Goal: Register for event/course

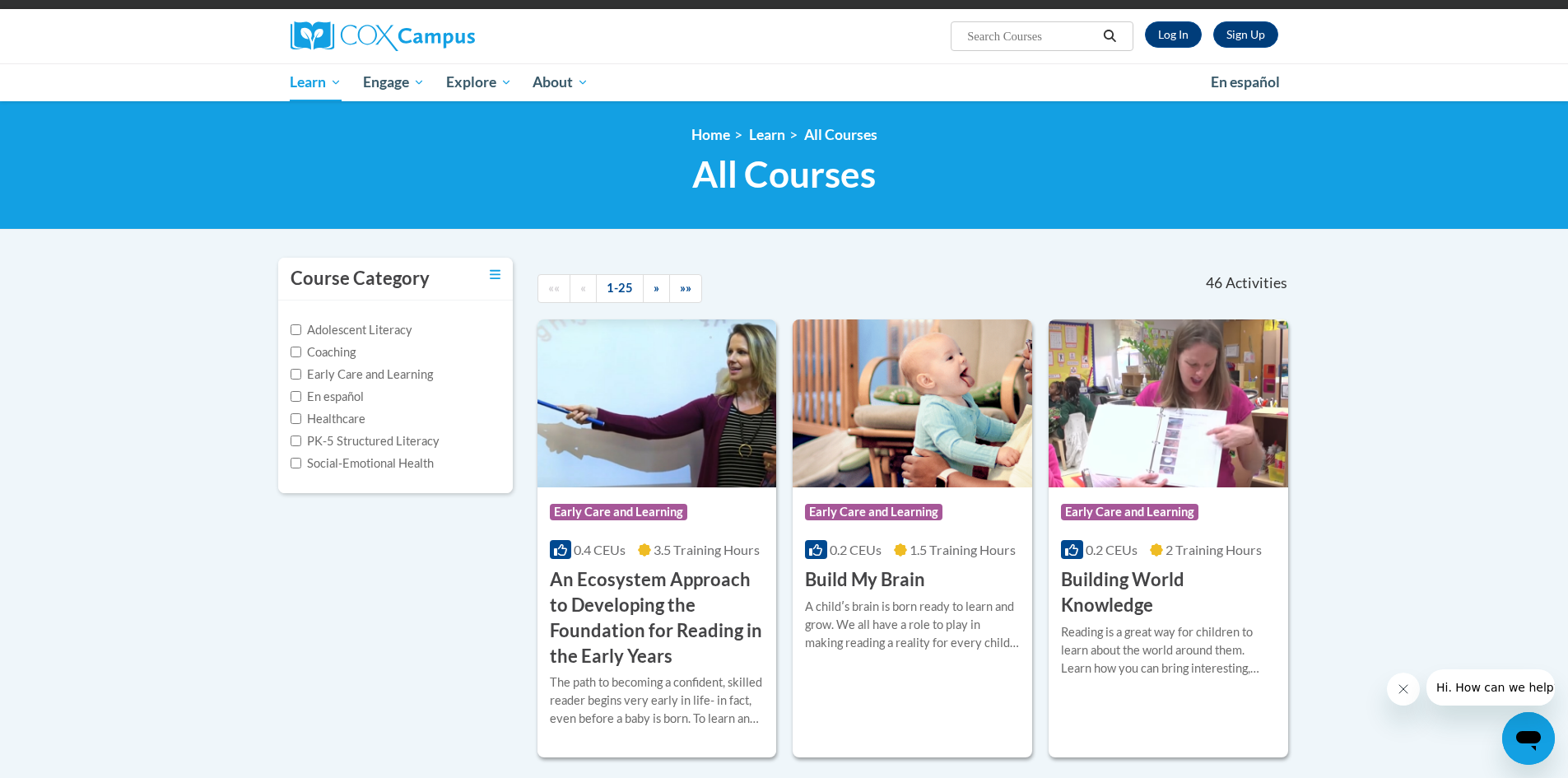
scroll to position [113, 0]
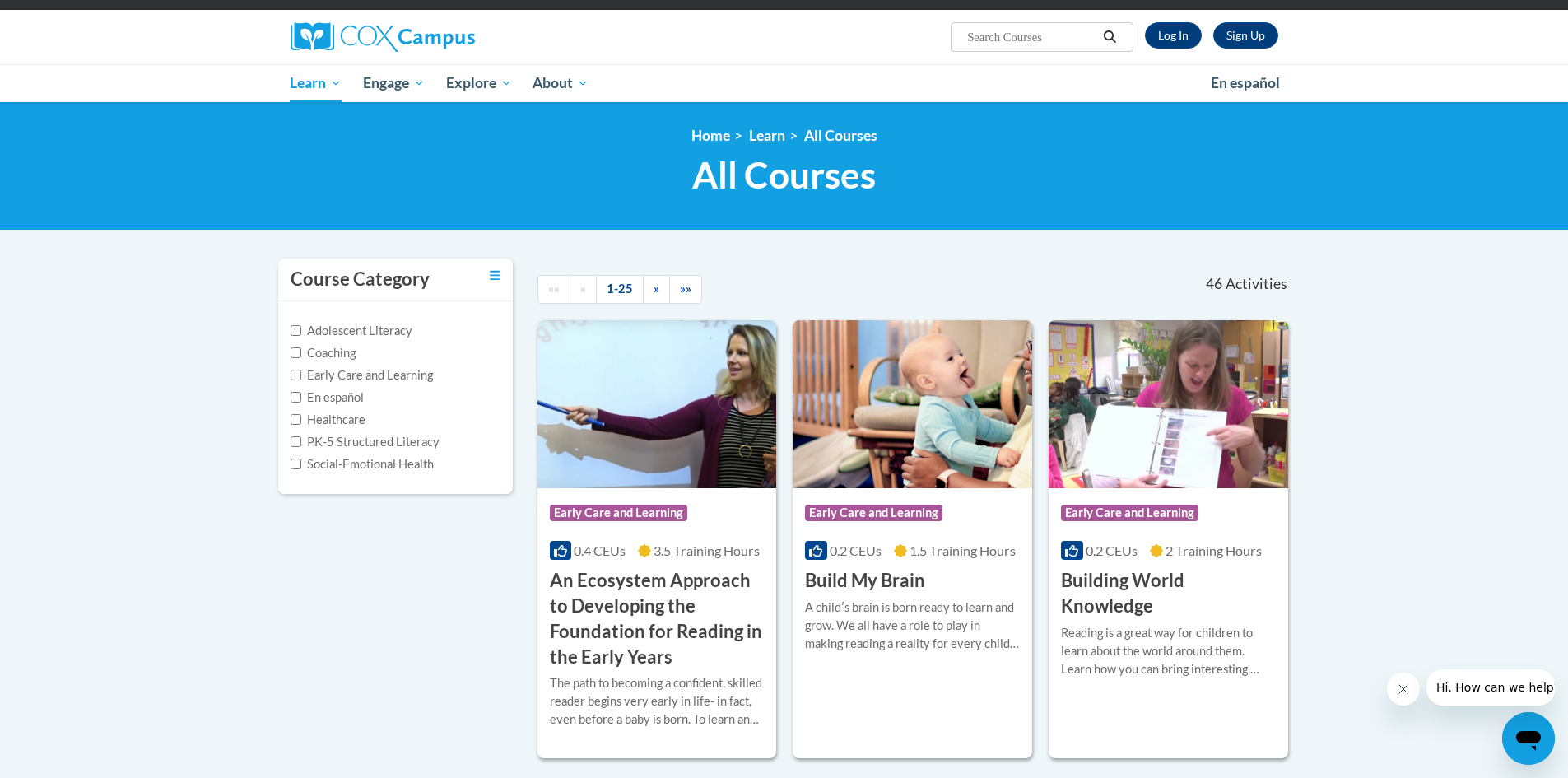
click at [1071, 32] on input "Search..." at bounding box center [1031, 36] width 132 height 19
paste input "10126763"
type input "10126763"
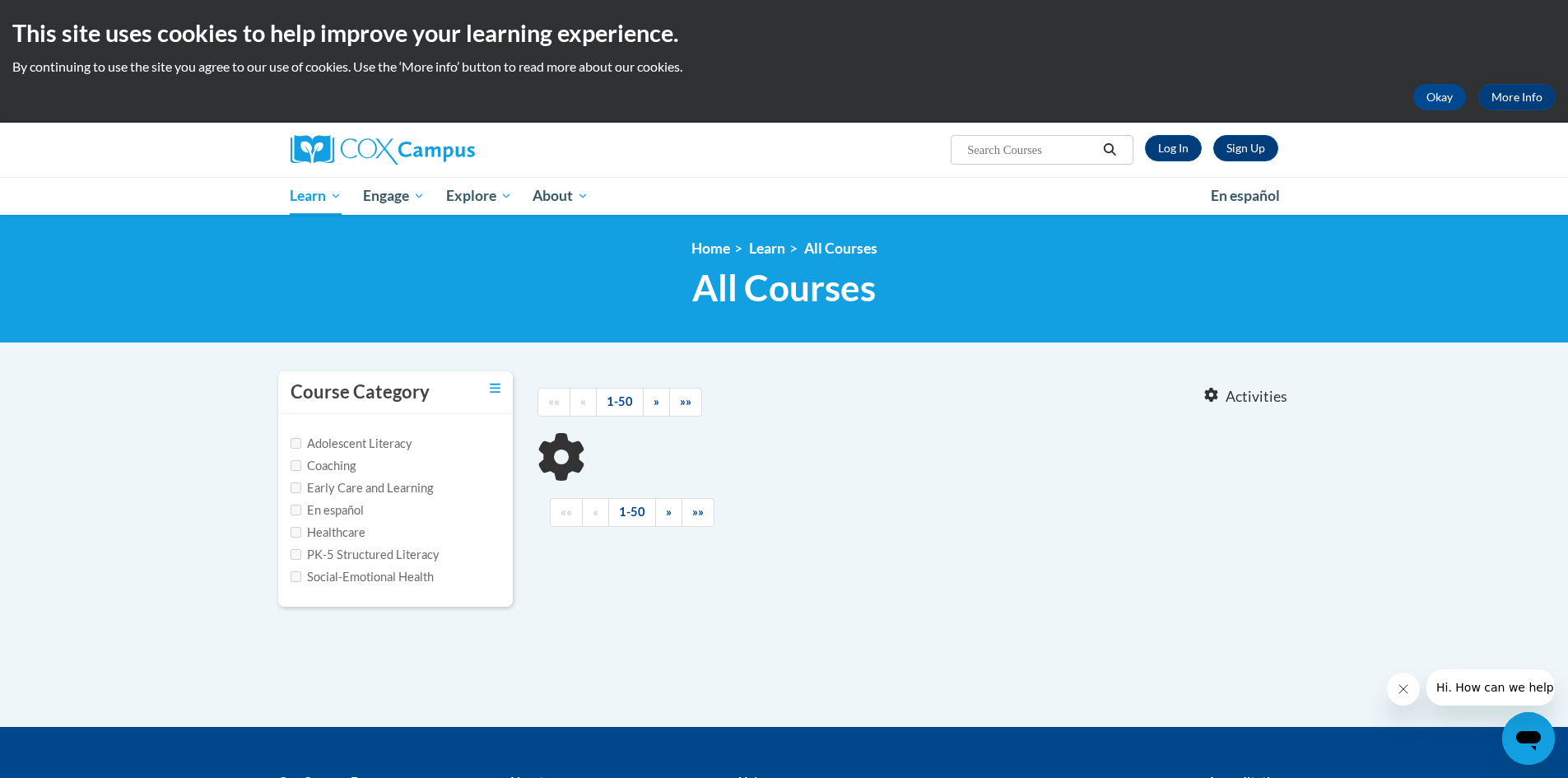
type input "10126763"
click at [305, 450] on label "Adolescent Literacy" at bounding box center [351, 444] width 121 height 19
click at [301, 449] on input "Adolescent Literacy" at bounding box center [297, 444] width 11 height 11
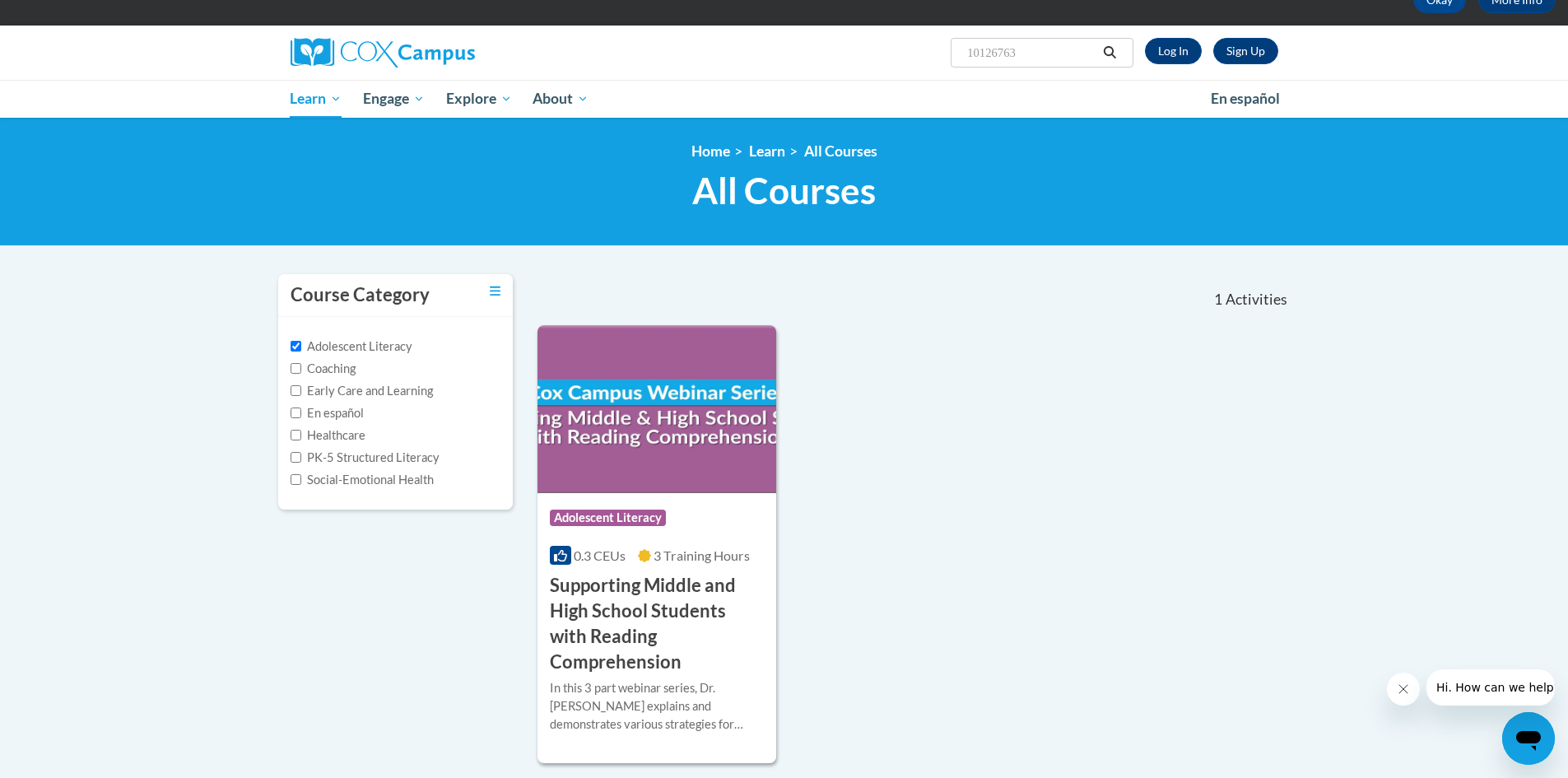
scroll to position [189, 0]
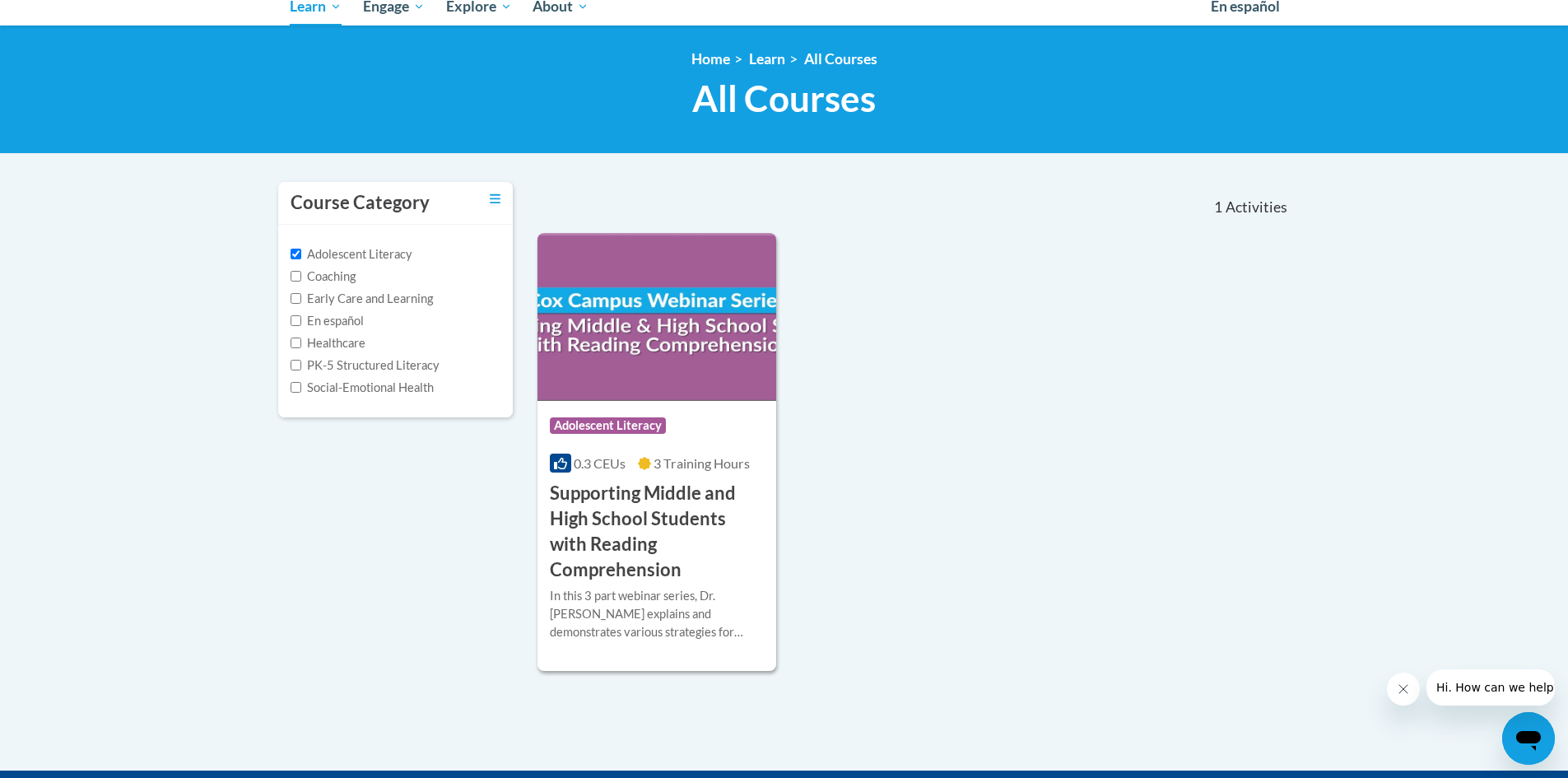
click at [301, 259] on label "Adolescent Literacy" at bounding box center [351, 255] width 121 height 19
click at [301, 259] on input "Adolescent Literacy" at bounding box center [297, 254] width 11 height 11
checkbox input "false"
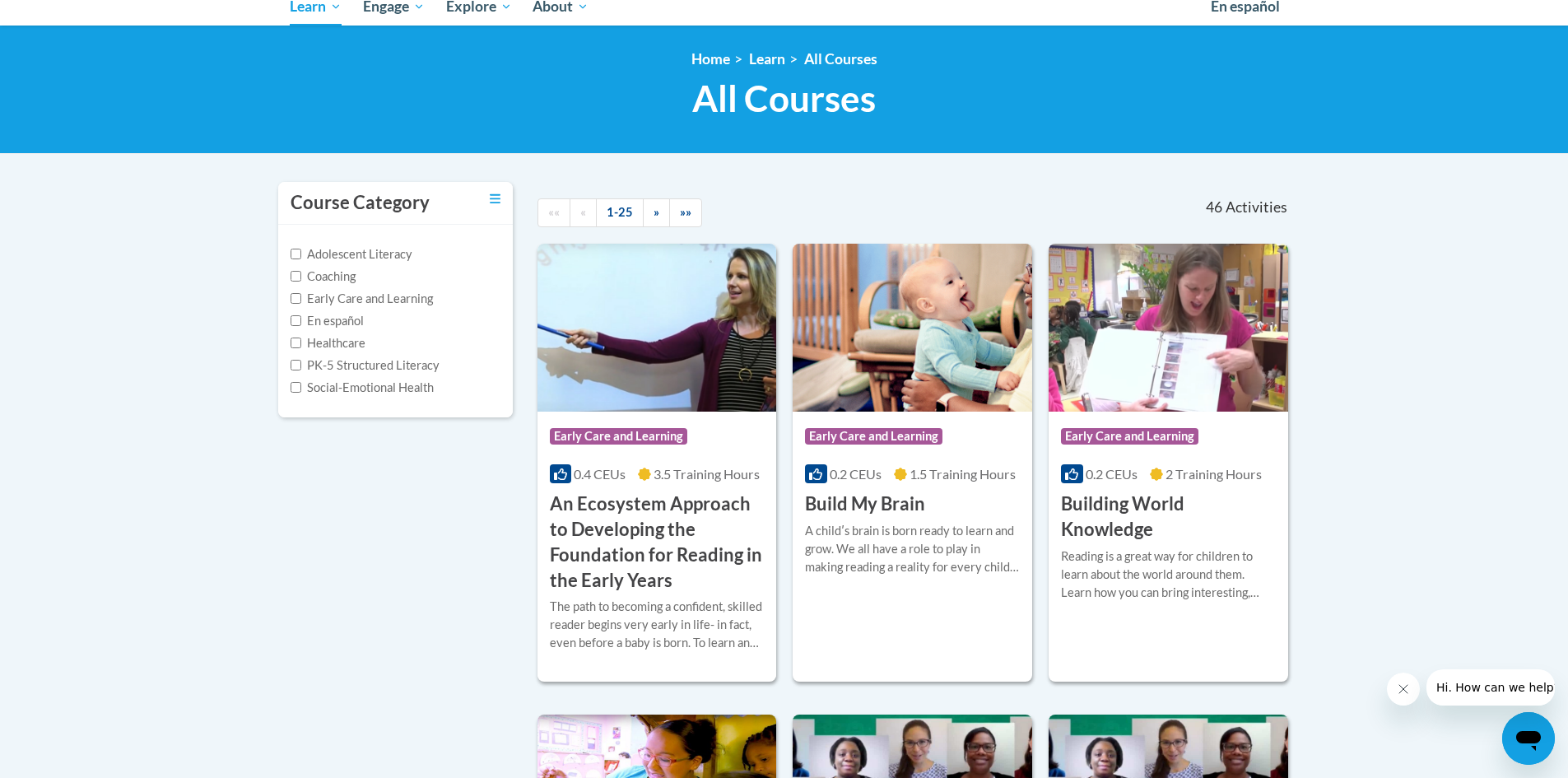
click at [301, 299] on label "Early Care and Learning" at bounding box center [362, 300] width 143 height 19
click at [301, 299] on input "Early Care and Learning" at bounding box center [297, 299] width 11 height 11
checkbox input "true"
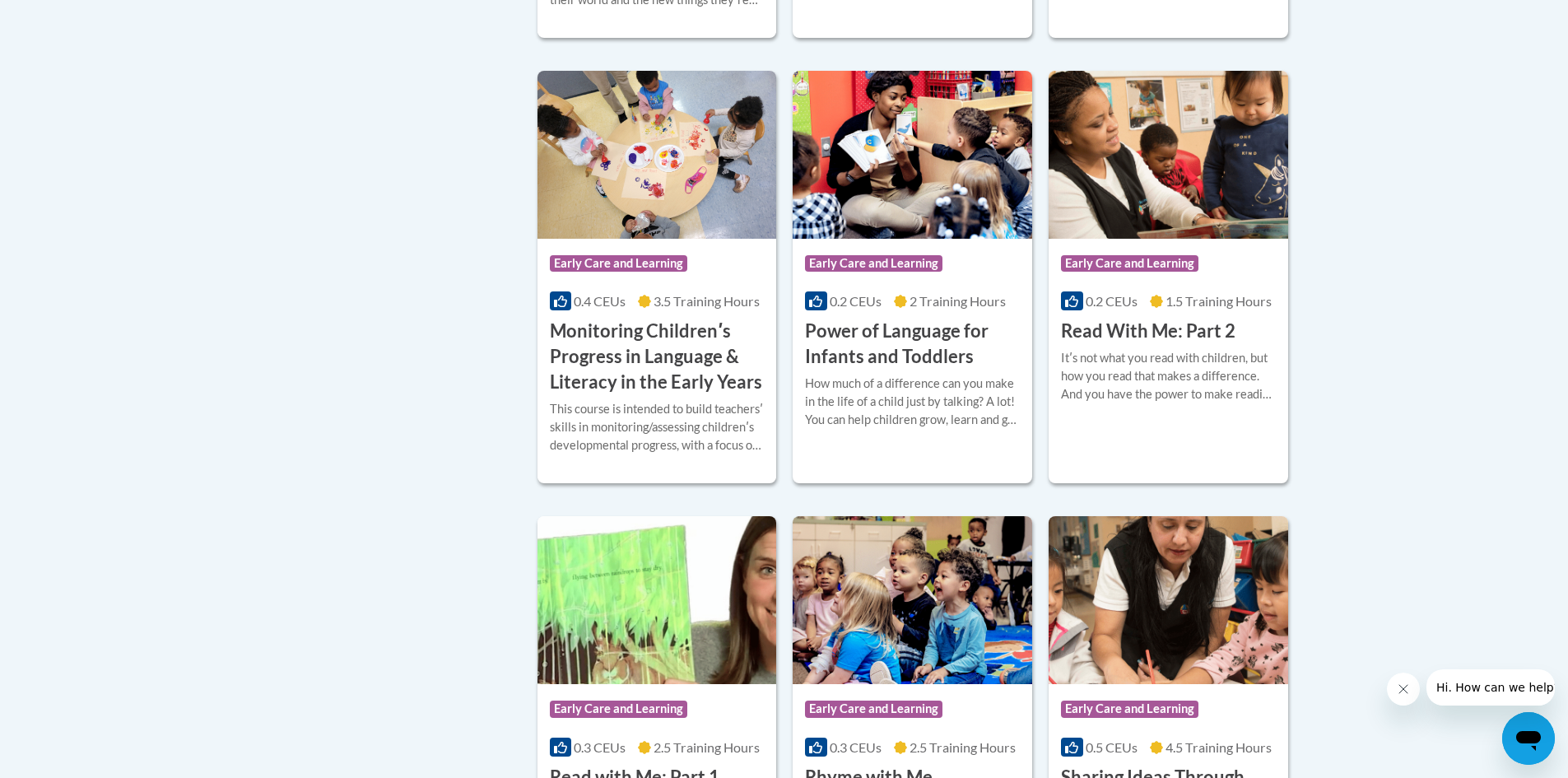
scroll to position [1269, 0]
click at [674, 389] on h3 "Monitoring Childrenʹs Progress in Language & Literacy in the Early Years" at bounding box center [657, 356] width 215 height 76
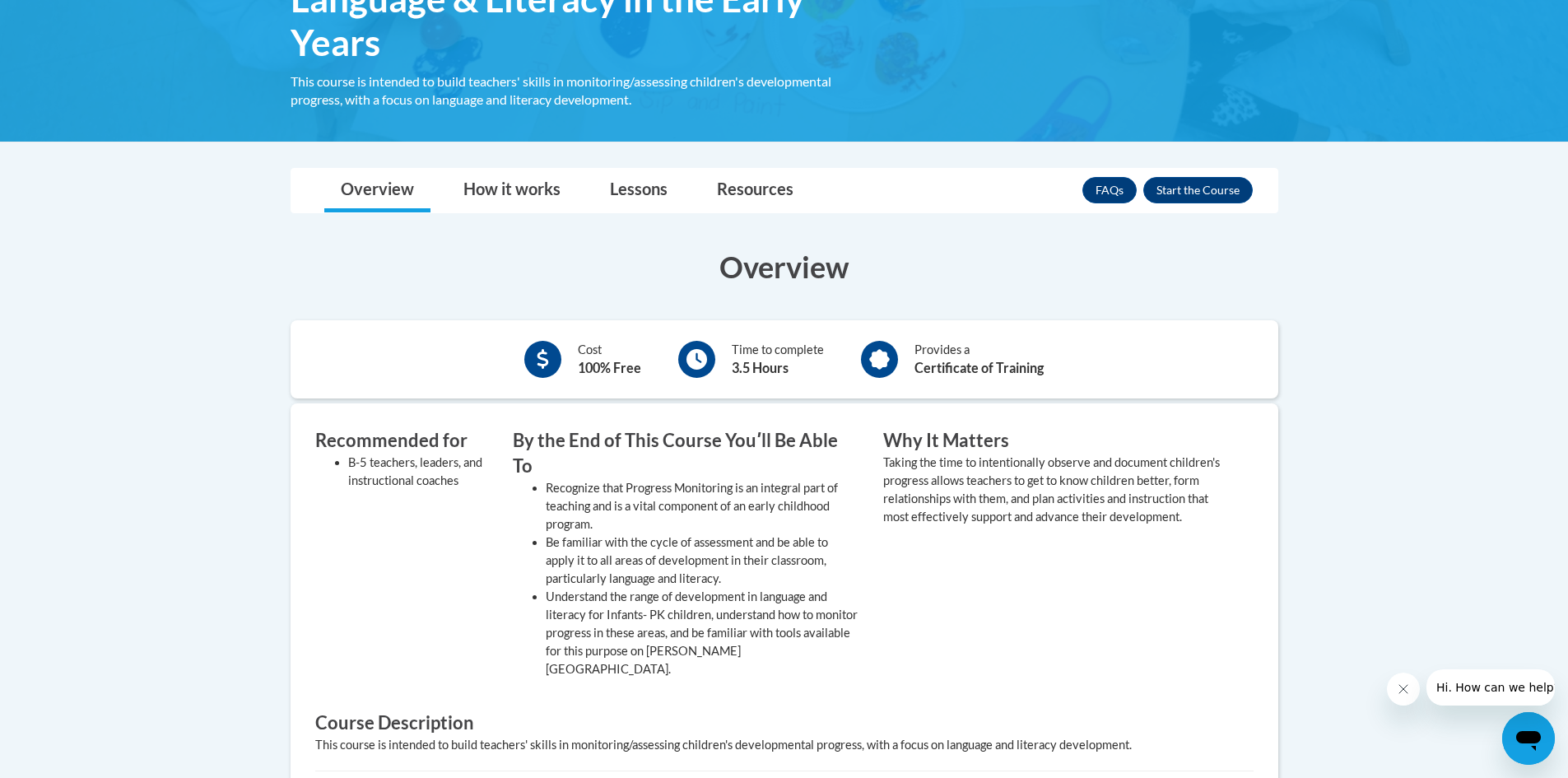
scroll to position [350, 0]
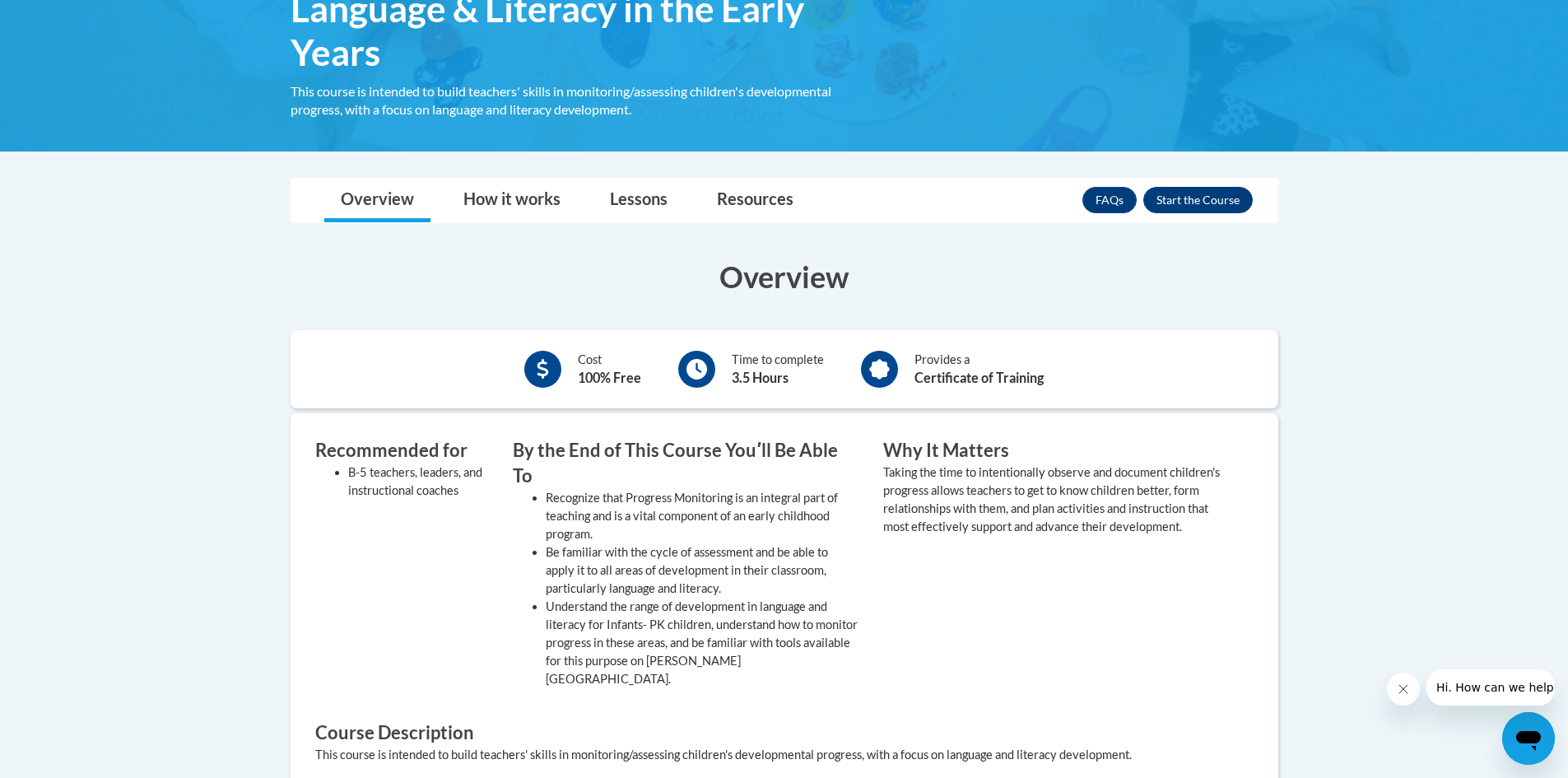
click at [1197, 202] on button "Enroll" at bounding box center [1198, 200] width 109 height 26
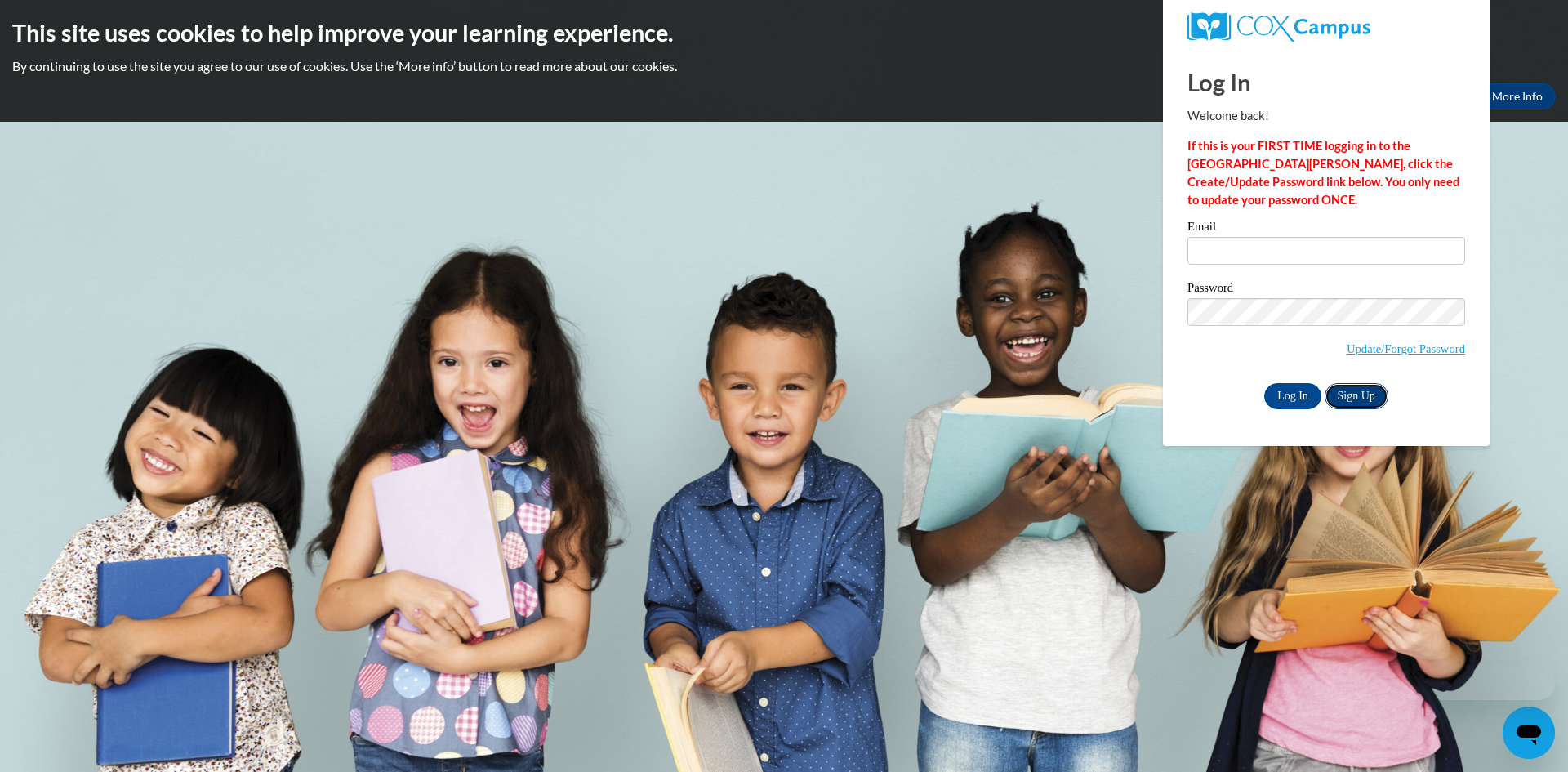
click at [1359, 404] on link "Sign Up" at bounding box center [1356, 397] width 63 height 26
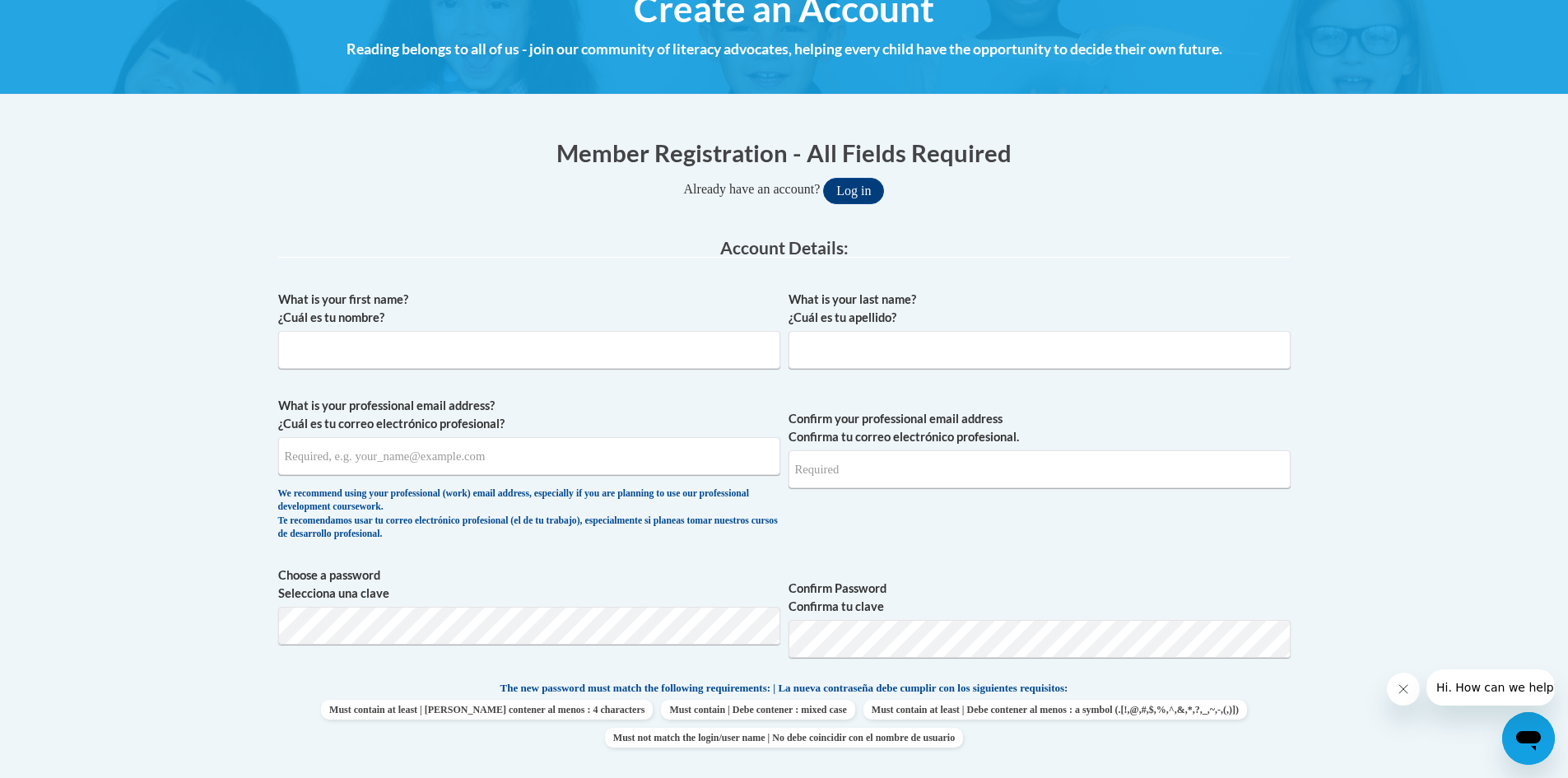
scroll to position [322, 0]
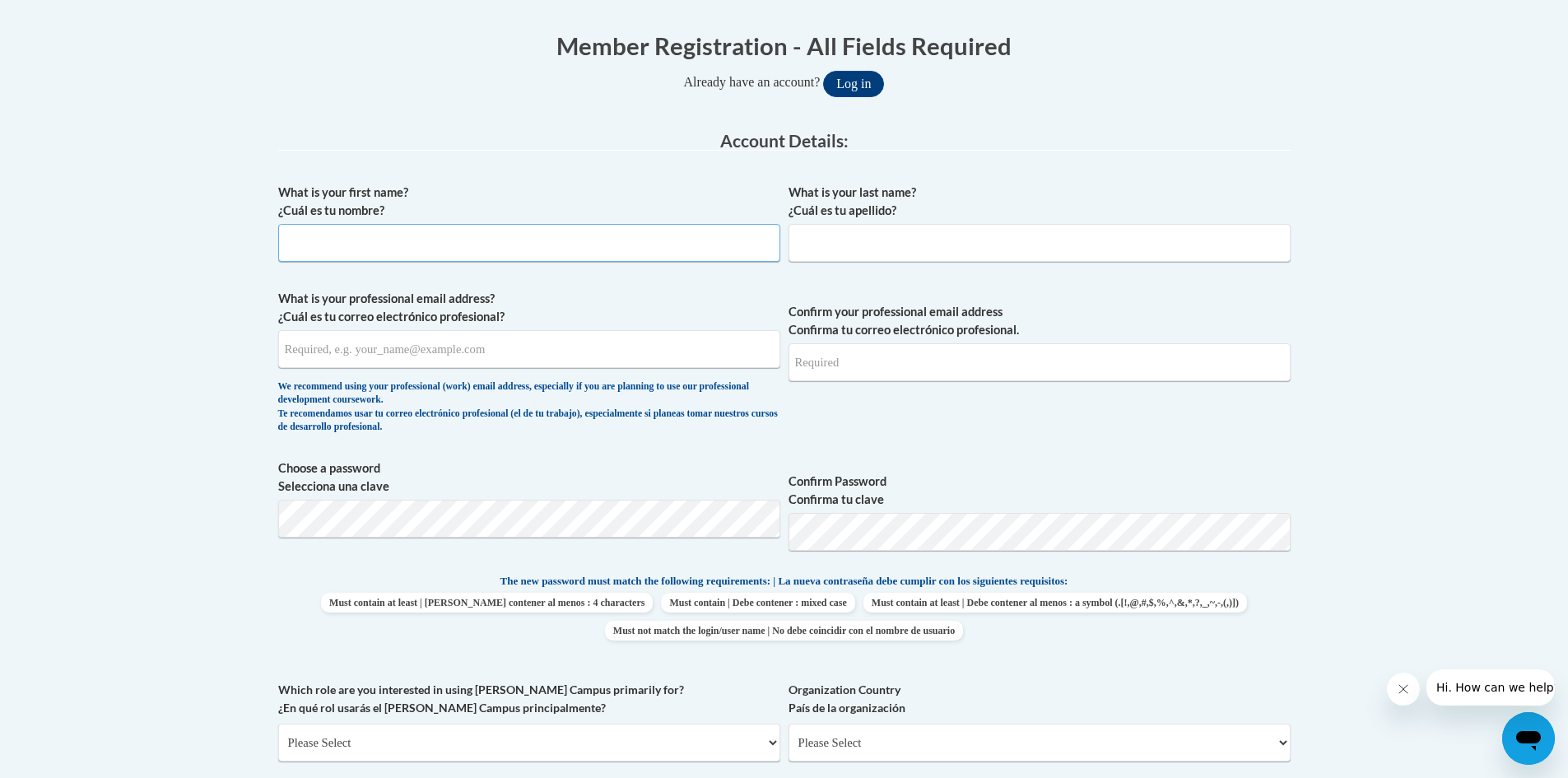
click at [718, 236] on input "What is your first name? ¿Cuál es tu nombre?" at bounding box center [529, 243] width 502 height 38
type input "Mystery"
click at [863, 237] on input "Hill" at bounding box center [1040, 243] width 502 height 38
type input "Clubb"
click at [676, 356] on input "What is your professional email address? ¿Cuál es tu correo electrónico profesi…" at bounding box center [529, 349] width 502 height 38
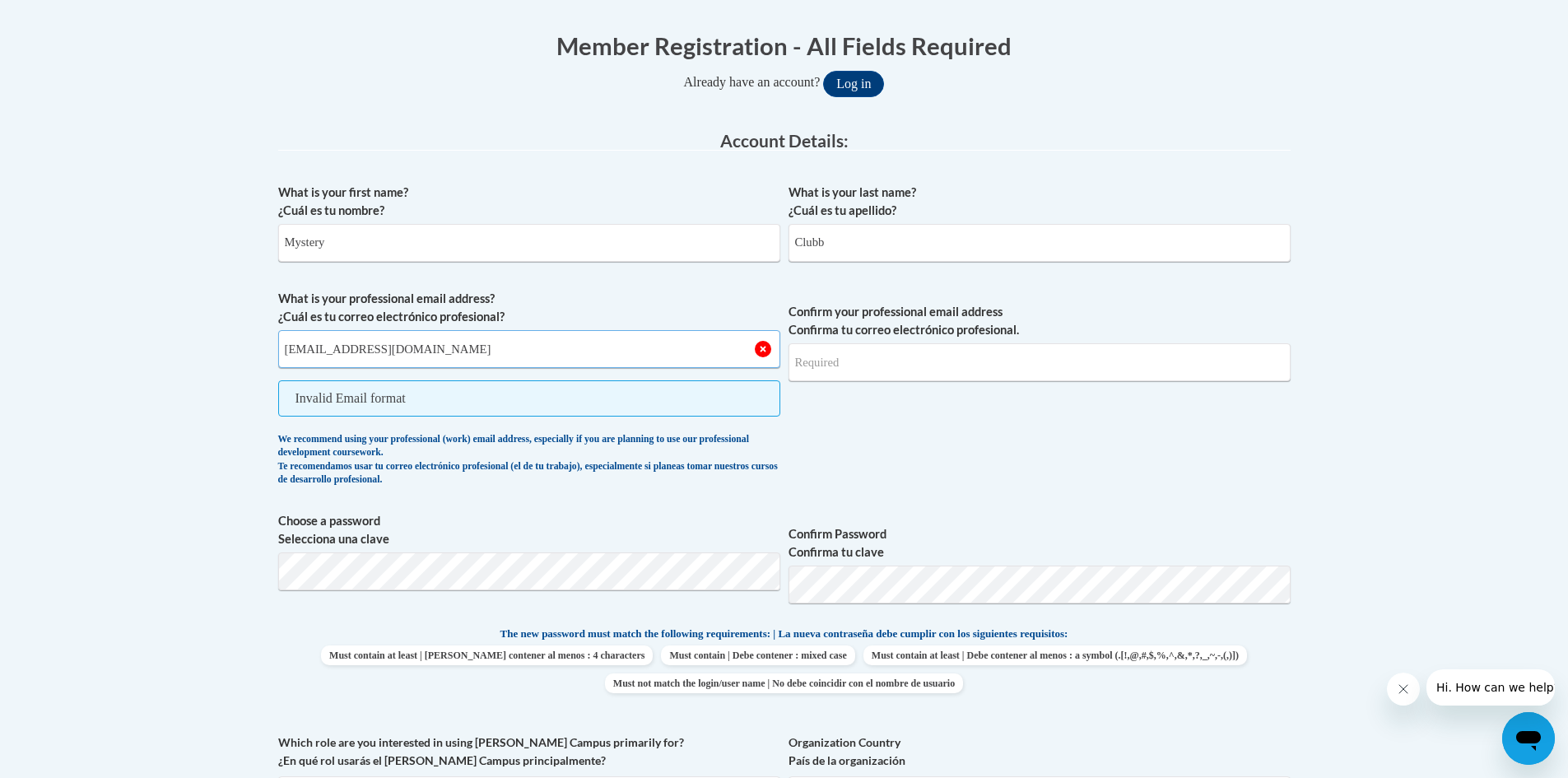
type input "mysteryhill75@gmail.com"
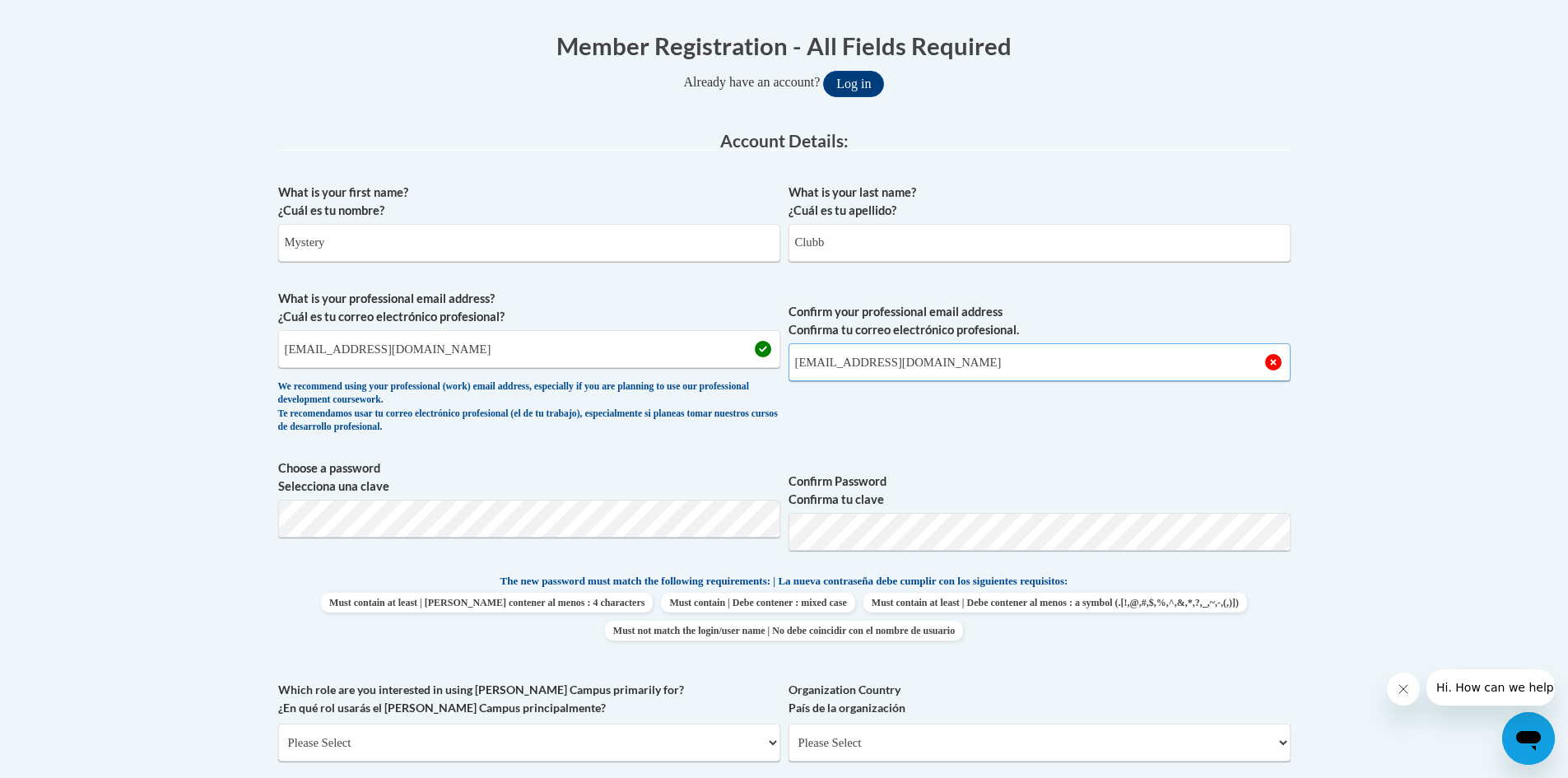
type input "mysteryhill75@gmail.com"
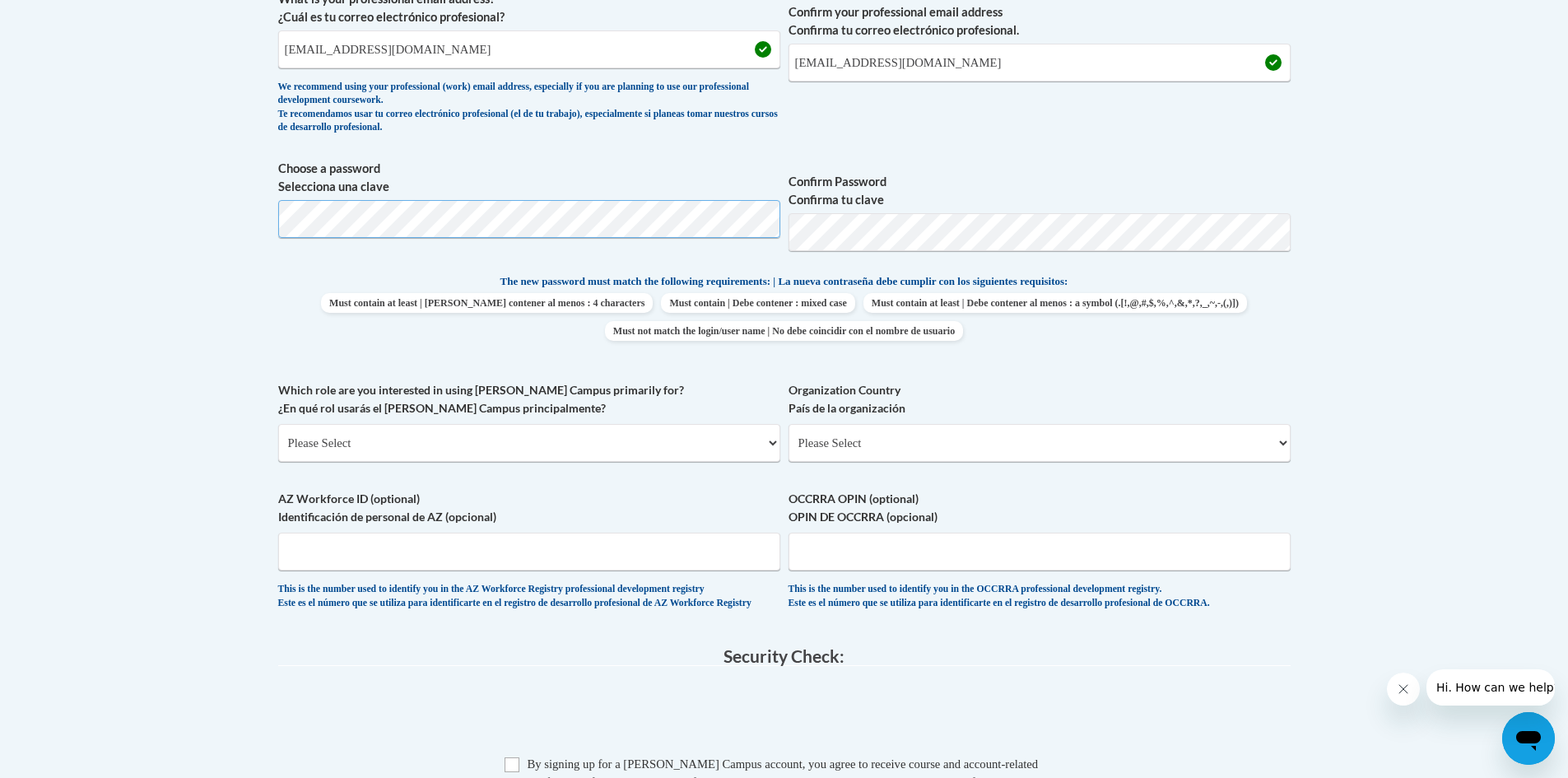
scroll to position [652, 0]
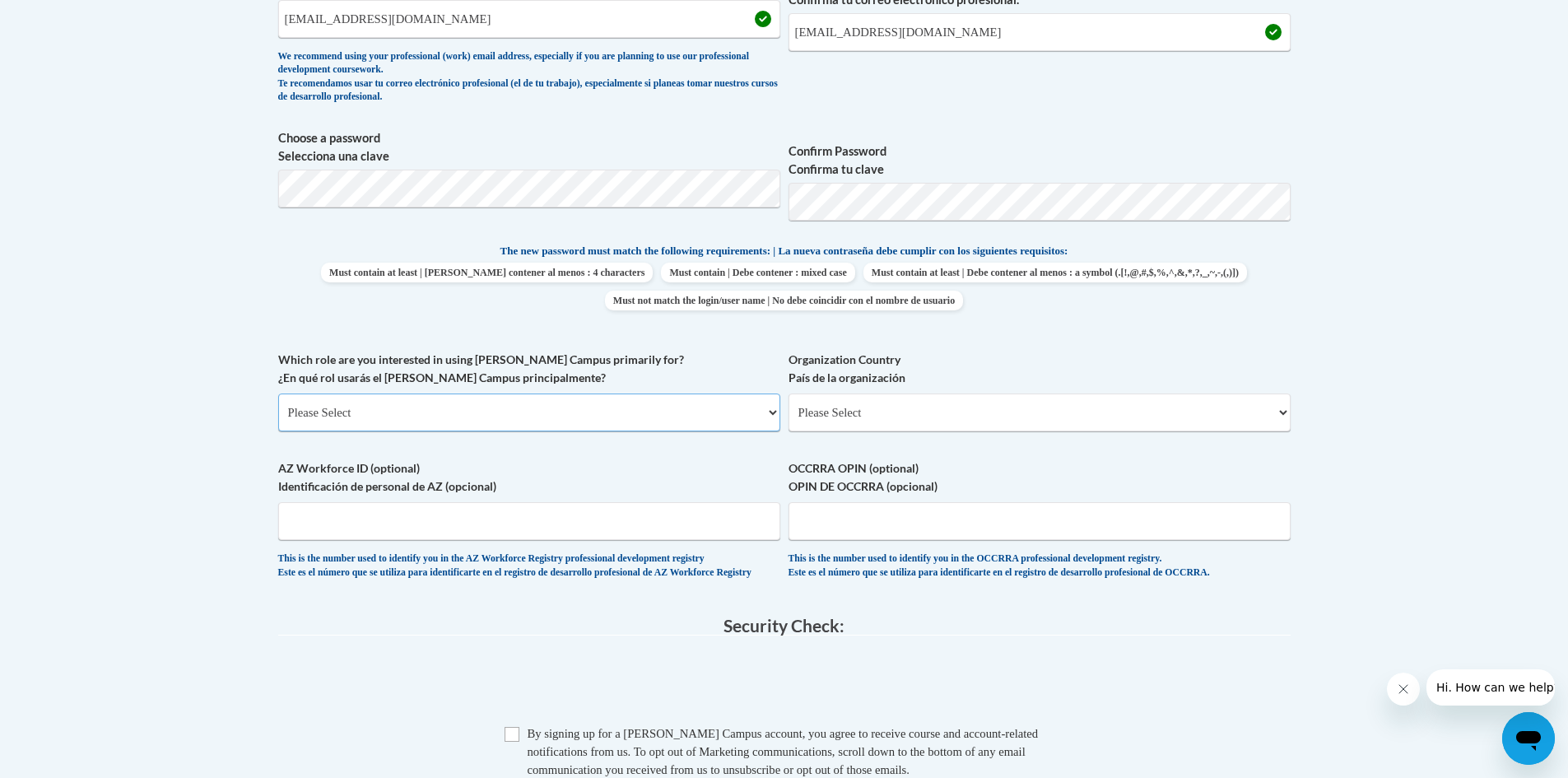
click at [527, 419] on select "Please Select College/University | Colegio/Universidad Community/Nonprofit Part…" at bounding box center [529, 413] width 502 height 38
click at [278, 394] on select "Please Select College/University | Colegio/Universidad Community/Nonprofit Part…" at bounding box center [529, 413] width 502 height 38
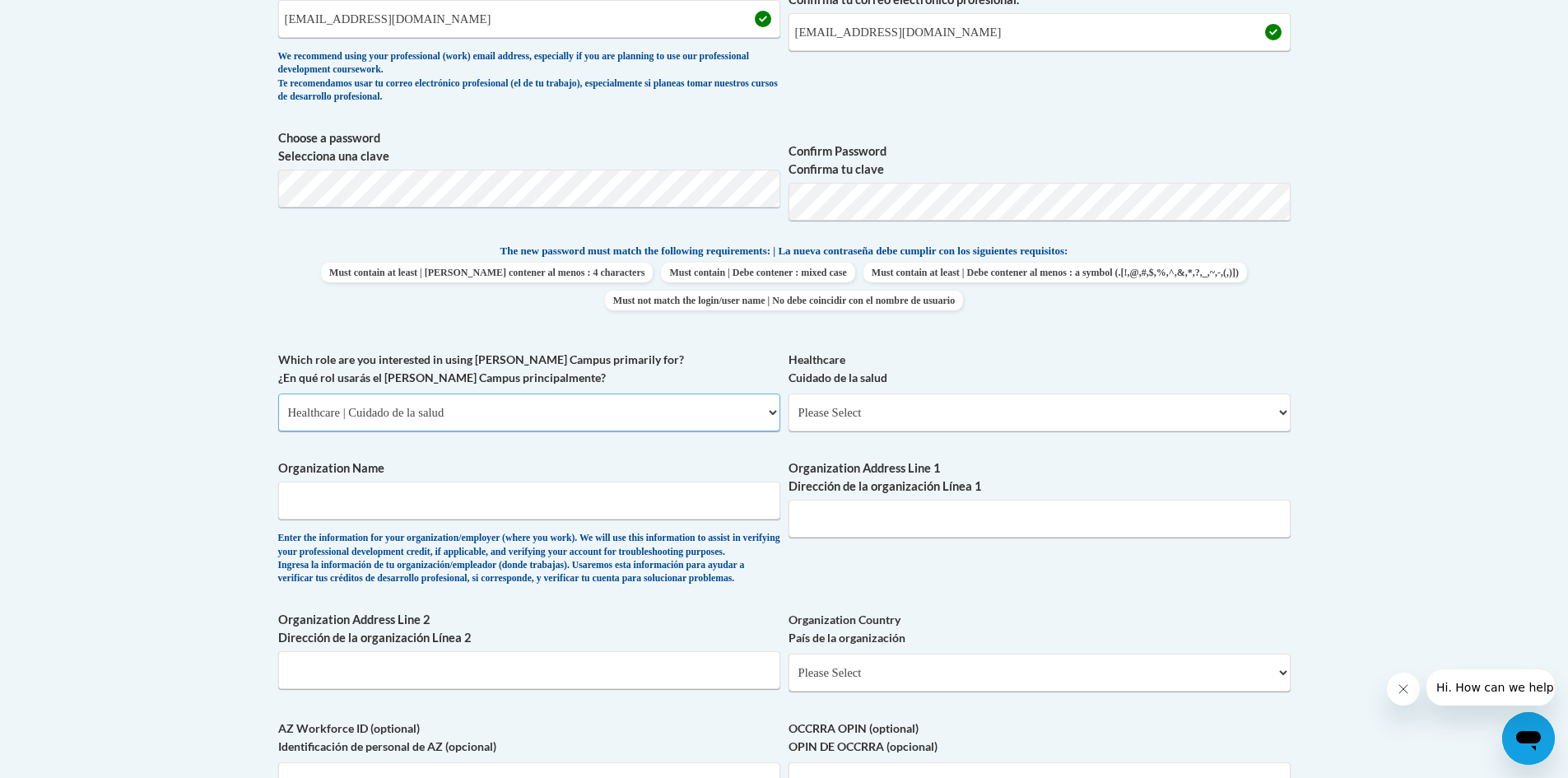
click at [644, 416] on select "Please Select College/University | Colegio/Universidad Community/Nonprofit Part…" at bounding box center [529, 413] width 502 height 38
select select "fbf2d438-af2f-41f8-98f1-81c410e29de3"
click at [278, 394] on select "Please Select College/University | Colegio/Universidad Community/Nonprofit Part…" at bounding box center [529, 413] width 502 height 38
click at [996, 411] on select "Please Select Early Learning/Daycare Teacher/Family Home Care Provider | Maestr…" at bounding box center [1040, 413] width 502 height 38
select select "5e2af403-4f2c-4e49-a02f-103e55d7b75b"
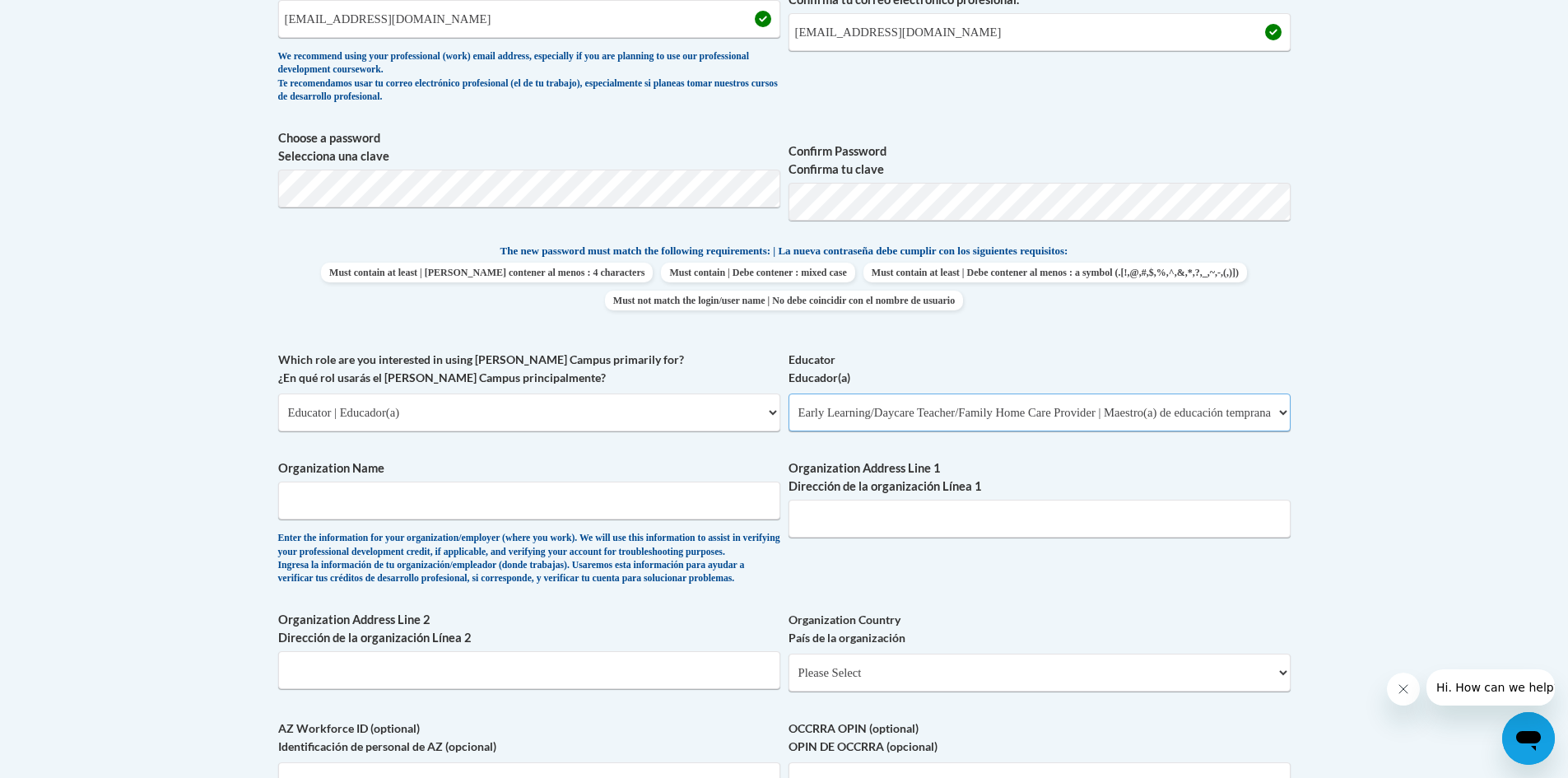
click at [789, 394] on select "Please Select Early Learning/Daycare Teacher/Family Home Care Provider | Maestr…" at bounding box center [1040, 413] width 502 height 38
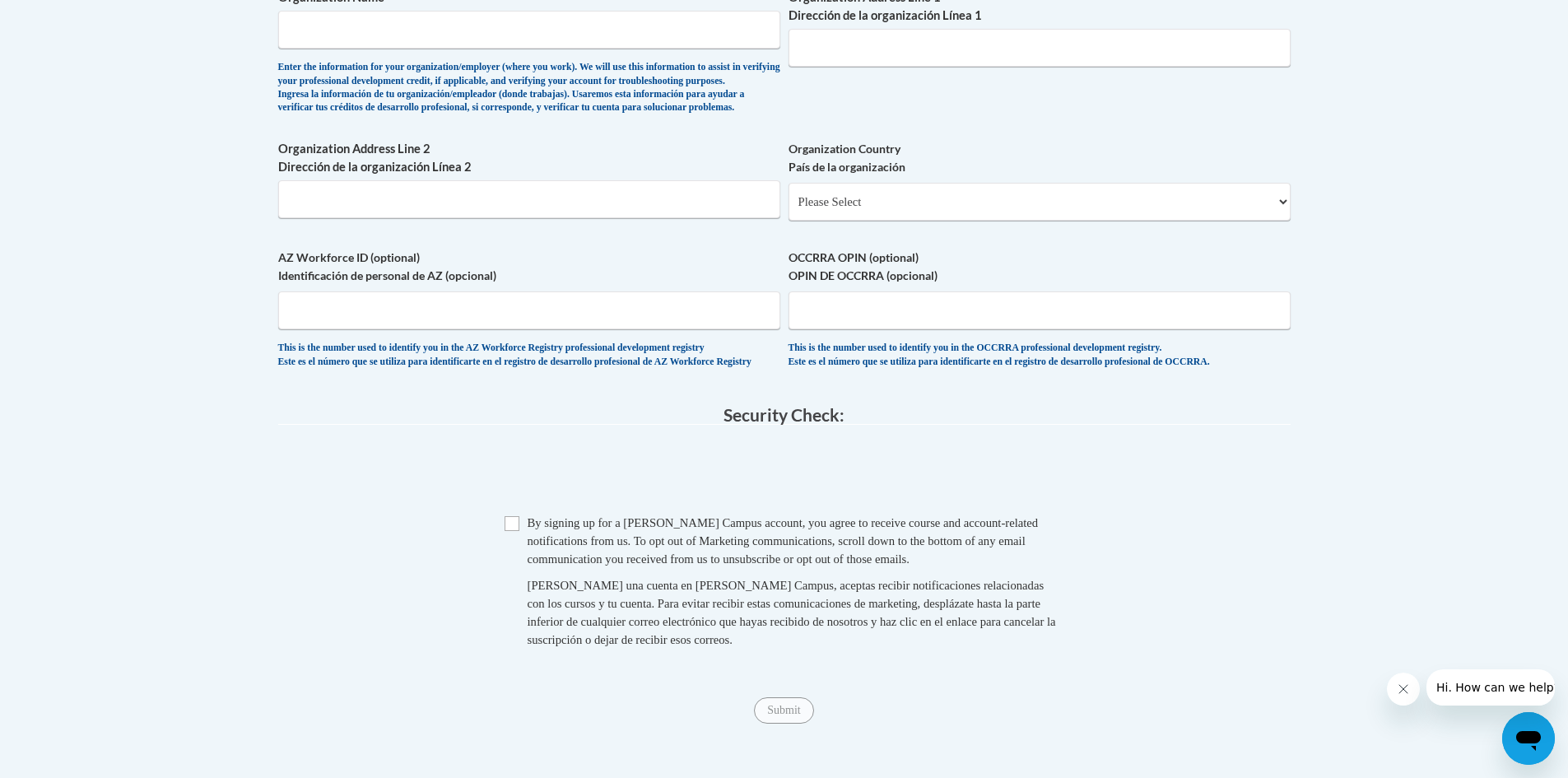
scroll to position [1124, 0]
click at [517, 530] on input "Checkbox" at bounding box center [512, 523] width 15 height 15
checkbox input "true"
click at [791, 723] on input "Submit" at bounding box center [784, 709] width 59 height 26
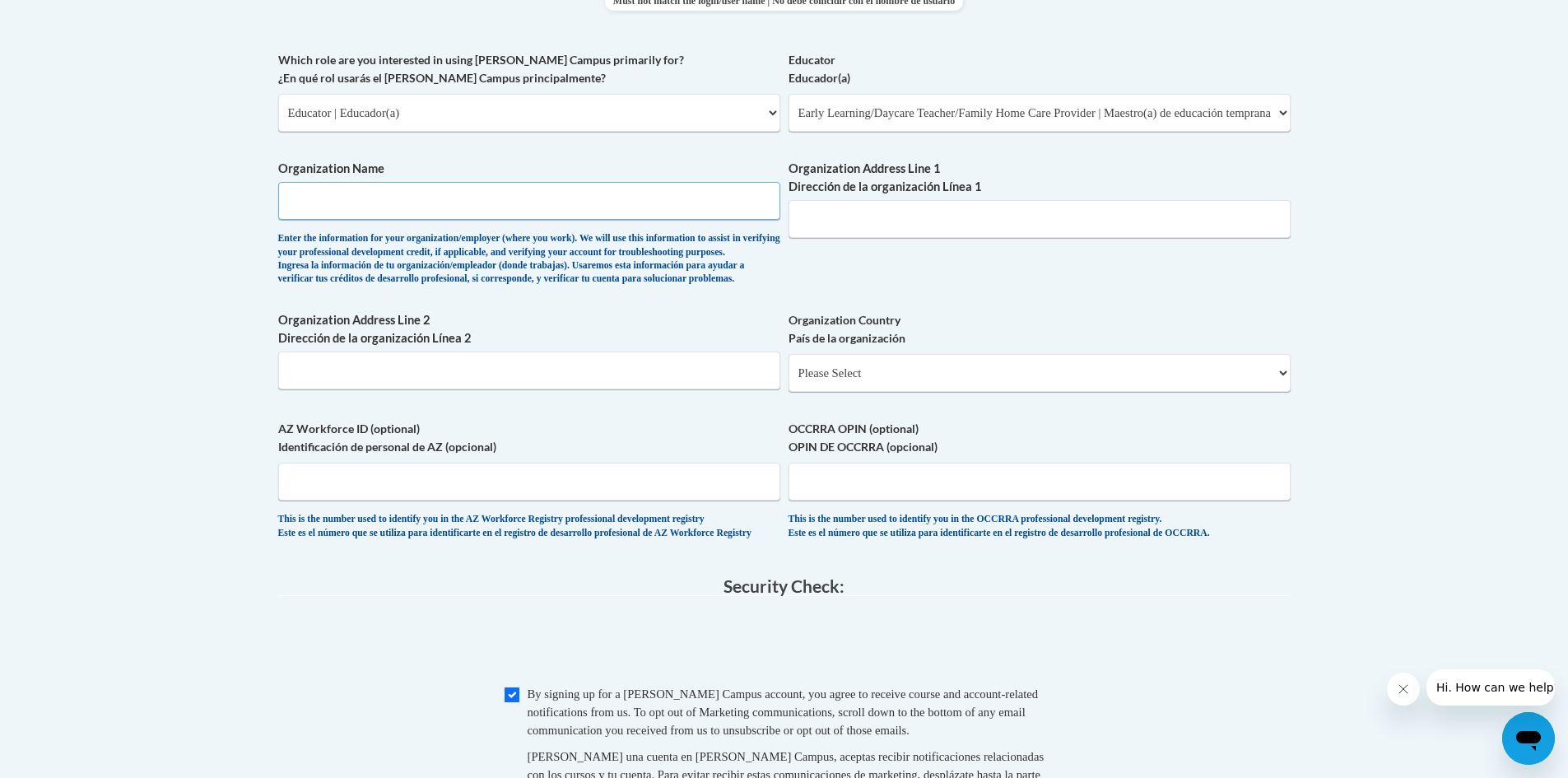
scroll to position [948, 0]
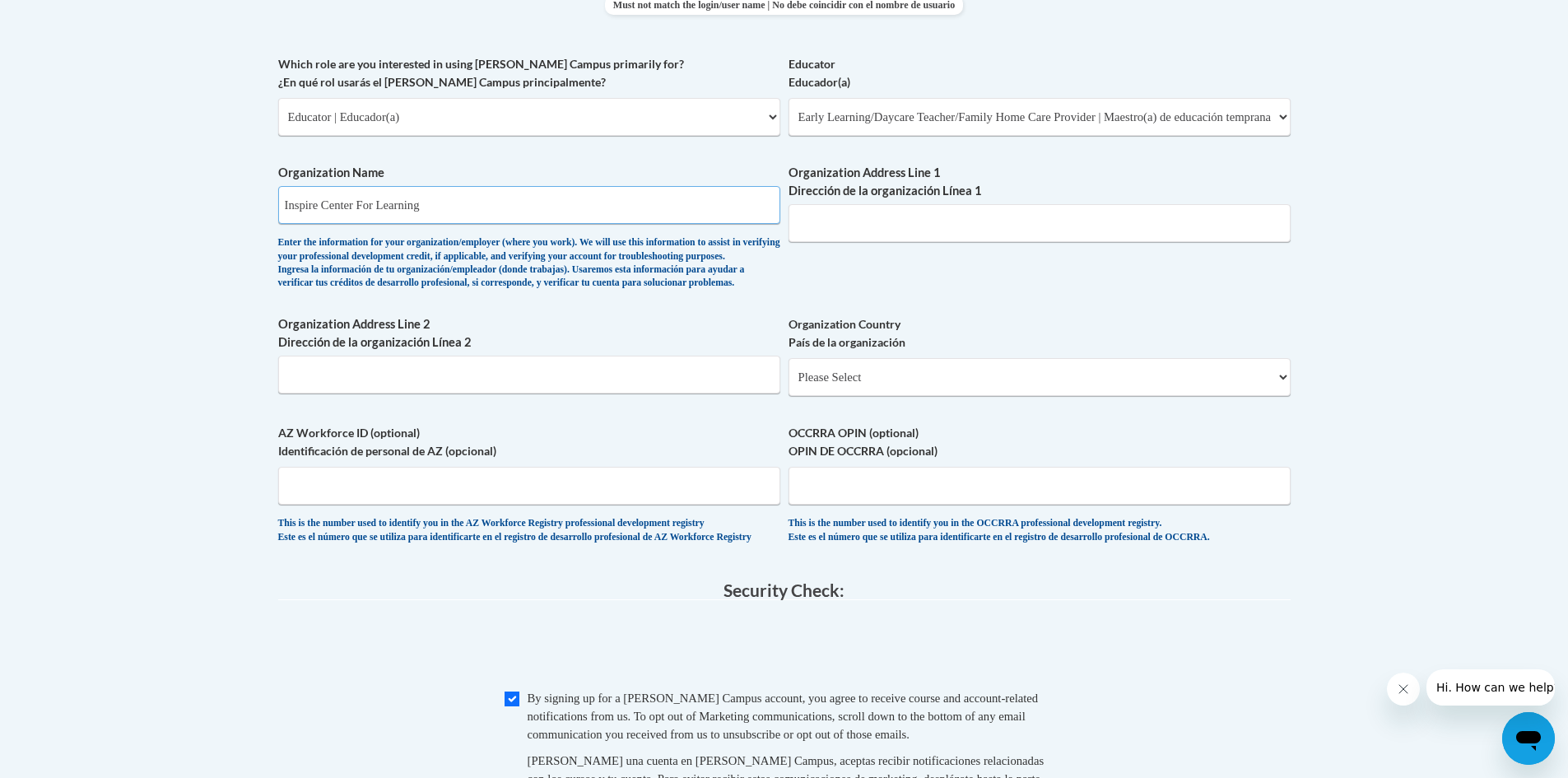
type input "Inspire Center For Learning"
click at [931, 219] on input "Organization Address Line 1 Dirección de la organización Línea 1" at bounding box center [1040, 223] width 502 height 38
type input "6833 Wilmington Pike A"
click at [460, 394] on input "Organization Address Line 2 Dirección de la organización Línea 2" at bounding box center [529, 375] width 502 height 38
click at [575, 394] on input "Organization Address Line 2 Dirección de la organización Línea 2" at bounding box center [529, 375] width 502 height 38
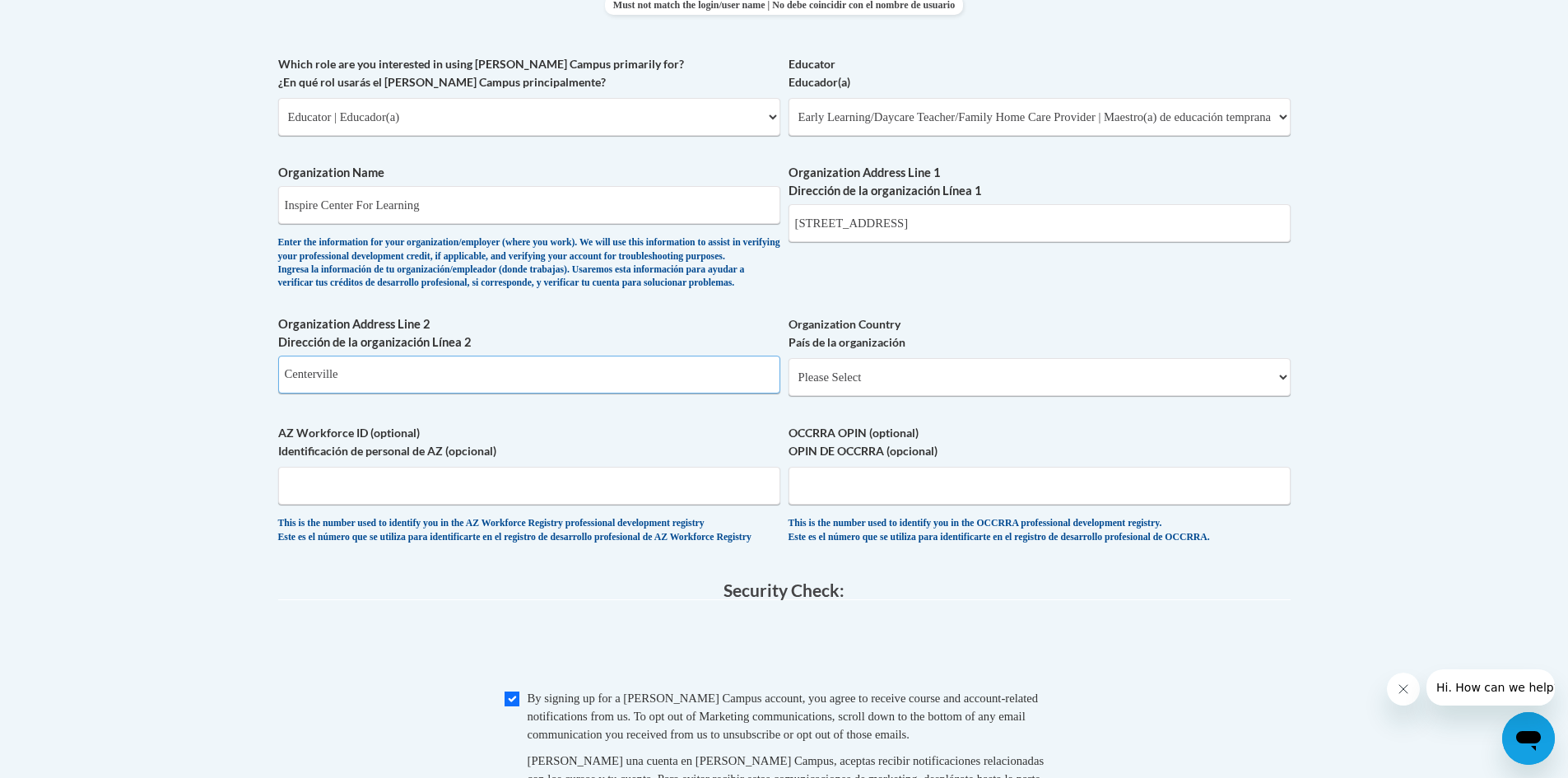
type input "Centerville"
click at [949, 396] on select "Please Select United States | Estados Unidos Outside of the United States | Fue…" at bounding box center [1040, 376] width 502 height 38
select select "2ba6c5f2-6ab4-47b5-9408-0a73ae60d186"
click at [789, 385] on select "Please Select United States | Estados Unidos Outside of the United States | Fue…" at bounding box center [1040, 376] width 502 height 38
select select
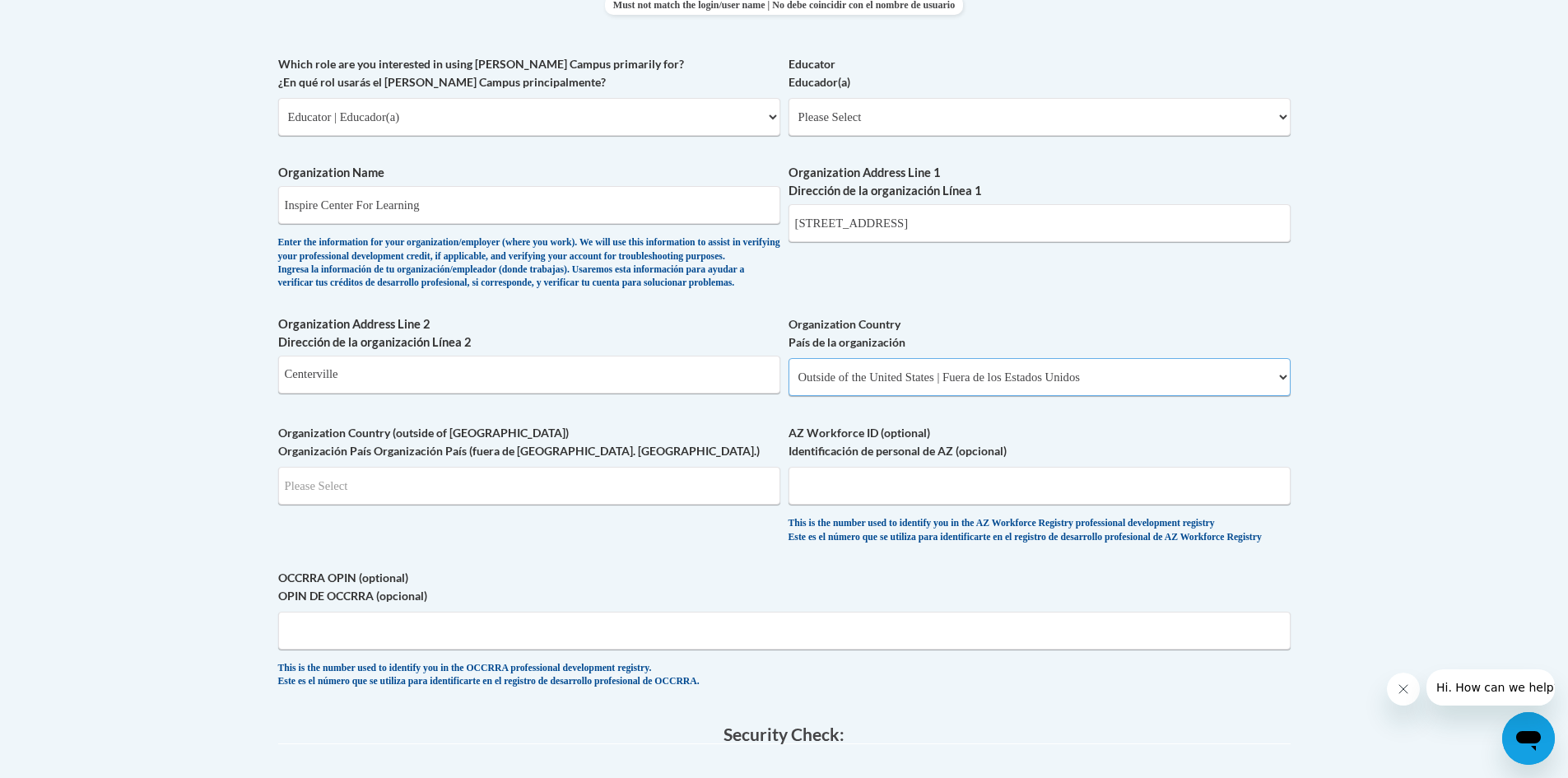
click at [1008, 396] on select "Please Select United States | Estados Unidos Outside of the United States | Fue…" at bounding box center [1040, 376] width 502 height 38
select select "ad49bcad-a171-4b2e-b99c-48b446064914"
click at [789, 385] on select "Please Select United States | Estados Unidos Outside of the United States | Fue…" at bounding box center [1040, 376] width 502 height 38
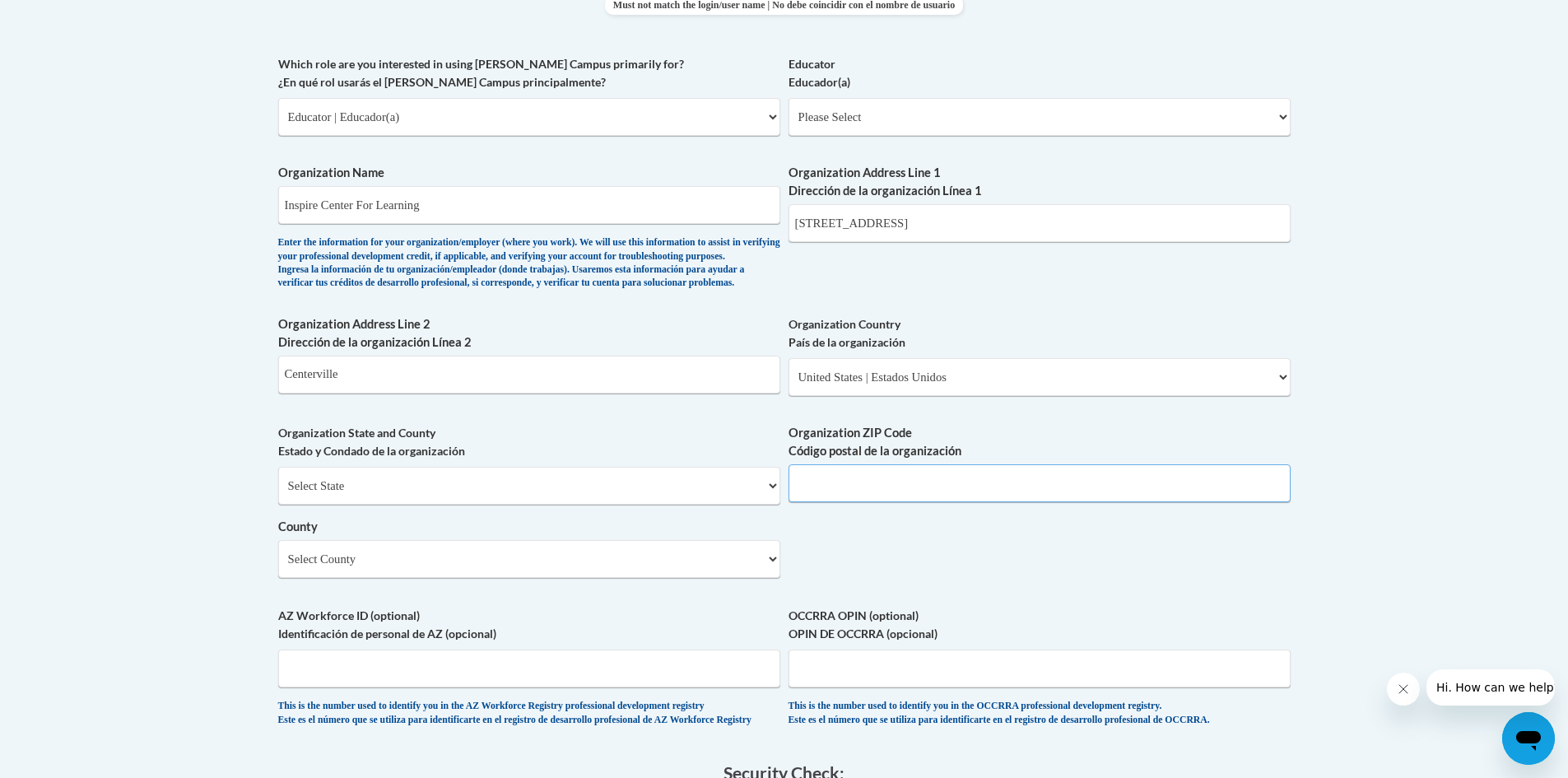
click at [923, 503] on input "Organization ZIP Code Código postal de la organización" at bounding box center [1040, 483] width 502 height 38
type input "45459"
click at [575, 504] on select "Select State Alabama Alaska Arizona Arkansas California Colorado Connecticut De…" at bounding box center [529, 486] width 502 height 38
select select "Ohio"
click at [278, 494] on select "Select State Alabama Alaska Arizona Arkansas California Colorado Connecticut De…" at bounding box center [529, 486] width 502 height 38
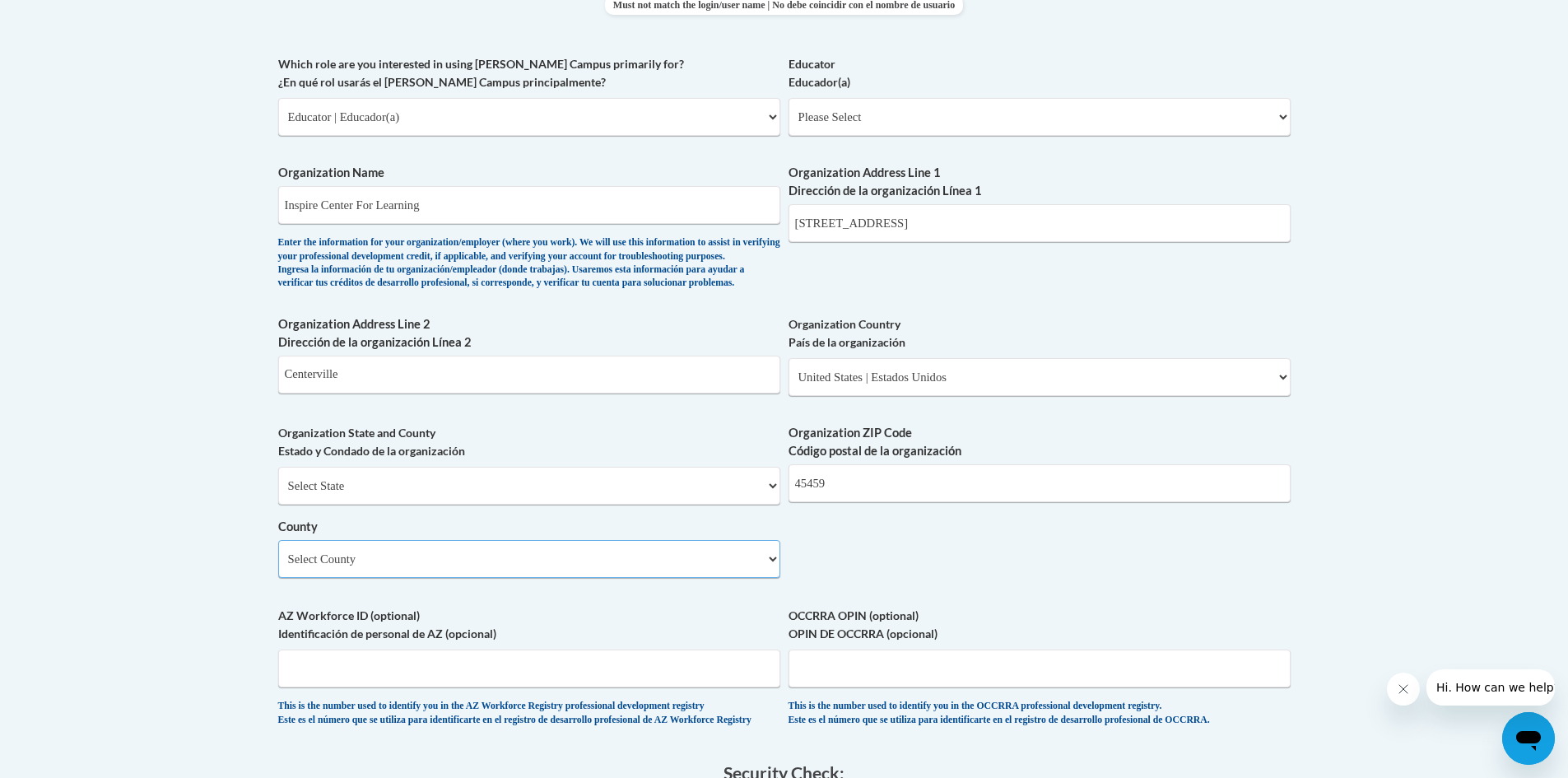
click at [449, 579] on select "Select County Adams Allen Ashland Ashtabula Athens Auglaize Belmont Brown Butle…" at bounding box center [529, 559] width 502 height 38
select select "Montgomery"
click at [278, 568] on select "Select County Adams Allen Ashland Ashtabula Athens Auglaize Belmont Brown Butle…" at bounding box center [529, 559] width 502 height 38
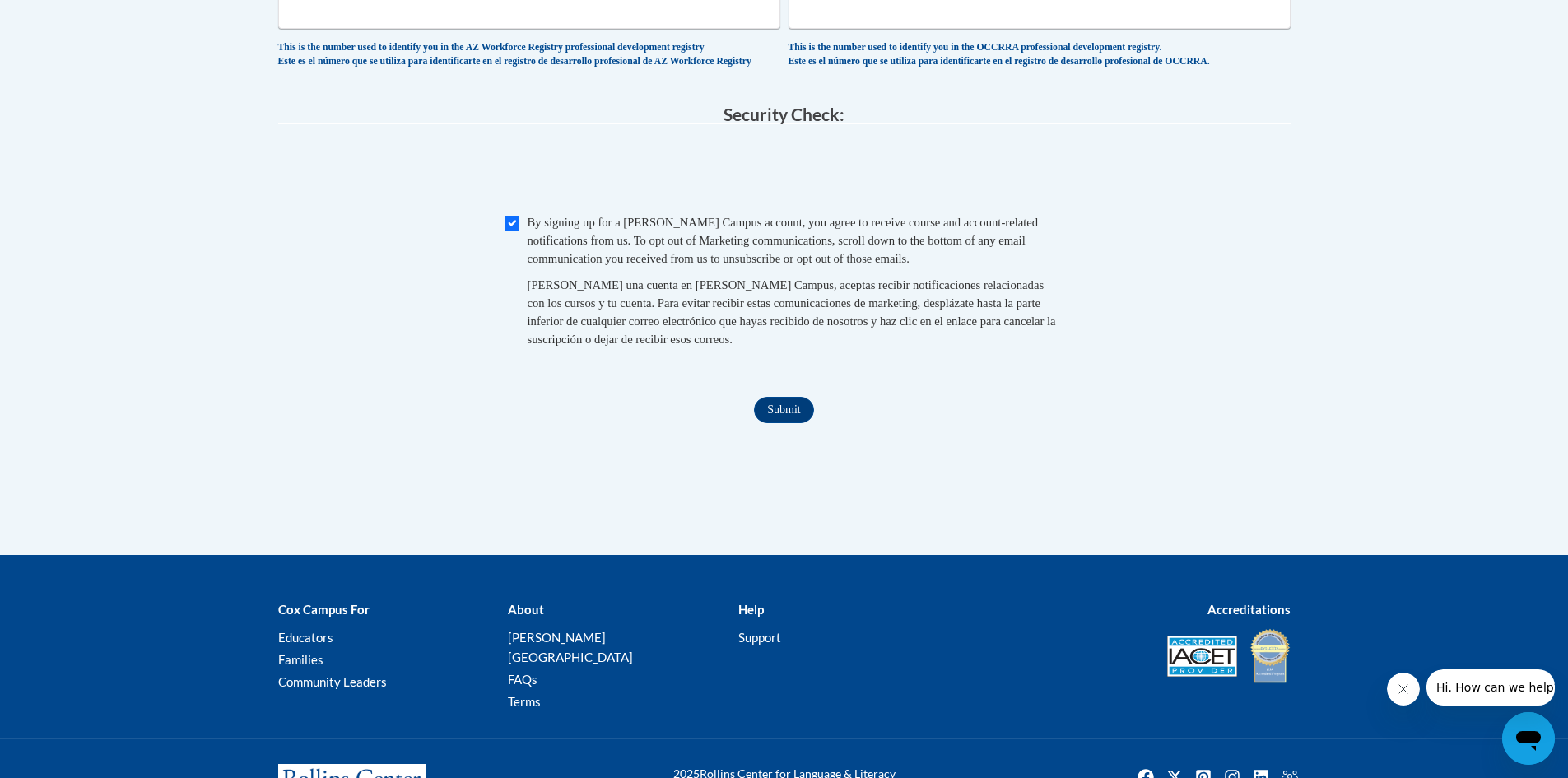
scroll to position [1612, 0]
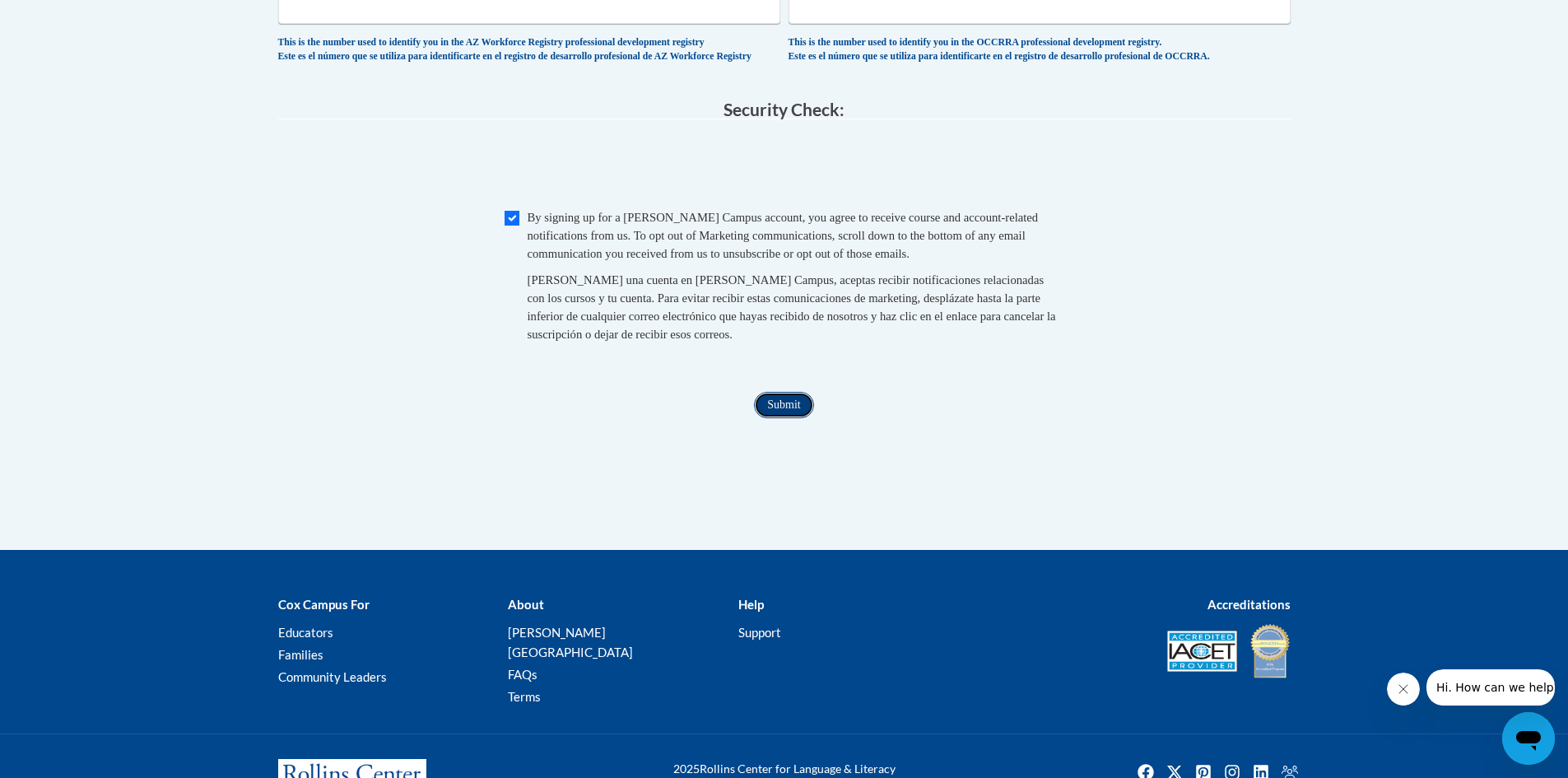
click at [782, 418] on input "Submit" at bounding box center [784, 405] width 59 height 26
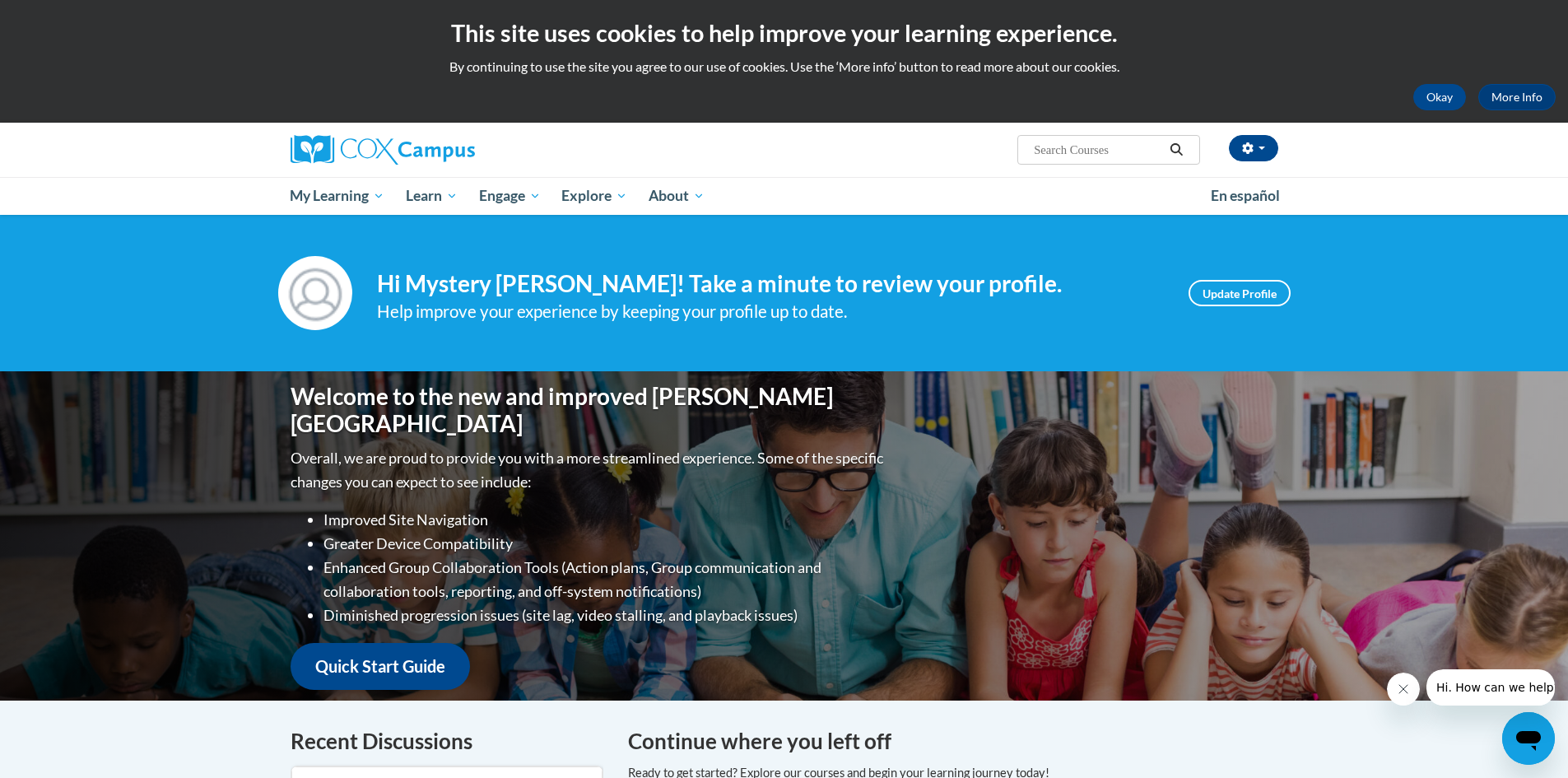
click at [1126, 159] on input "Search..." at bounding box center [1098, 149] width 132 height 19
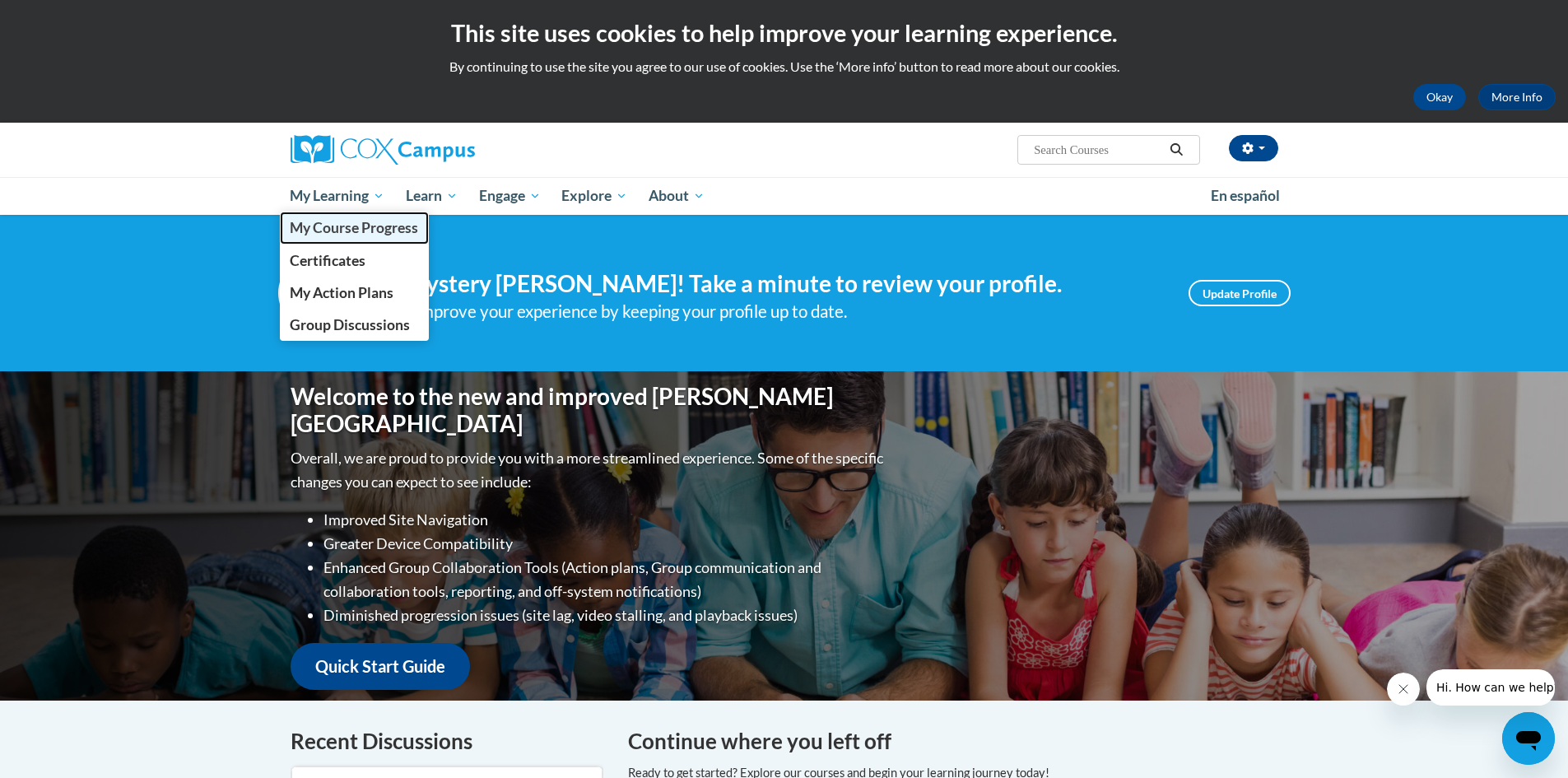
click at [360, 236] on span "My Course Progress" at bounding box center [354, 227] width 129 height 18
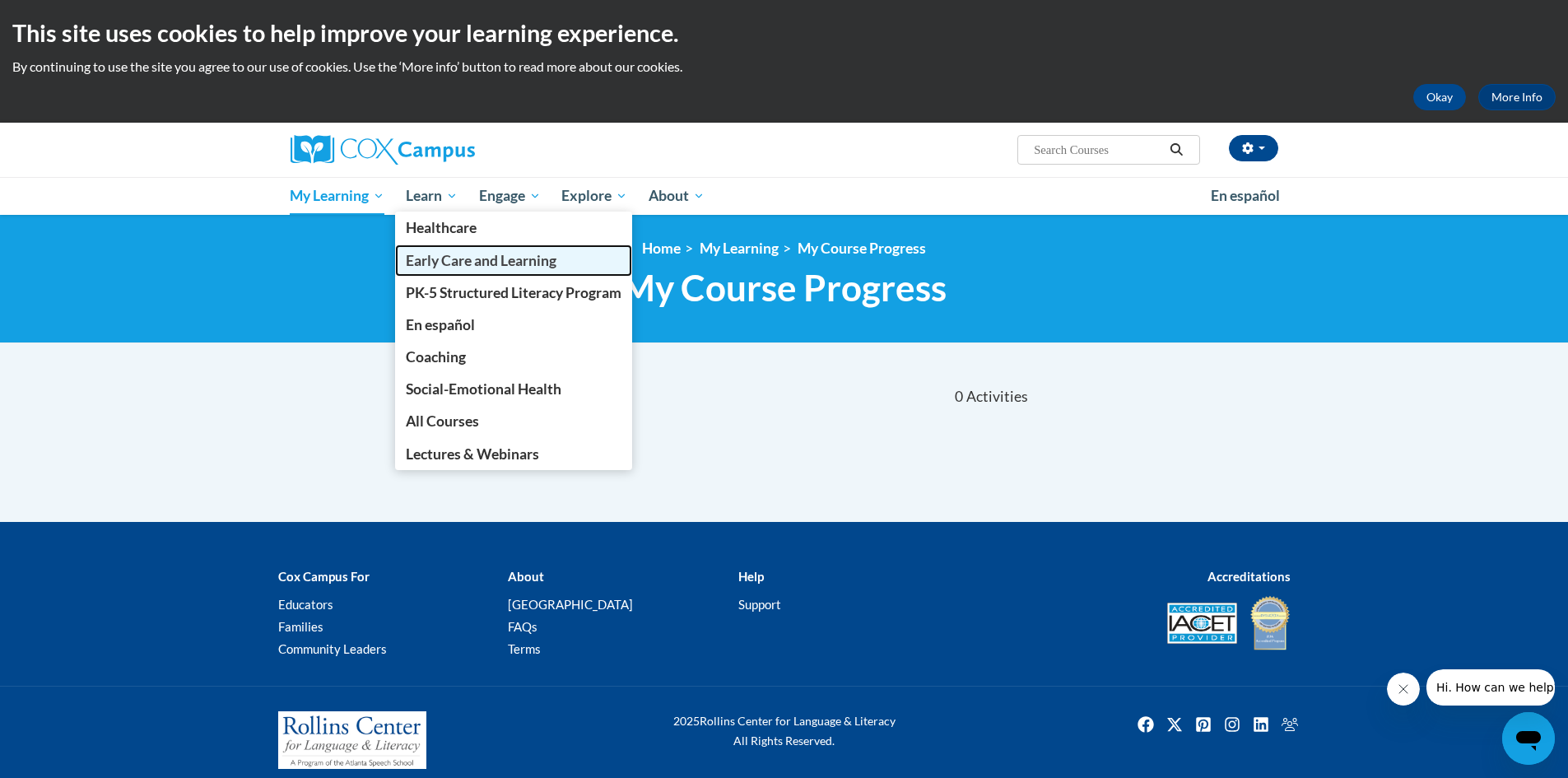
click at [453, 275] on link "Early Care and Learning" at bounding box center [513, 261] width 237 height 32
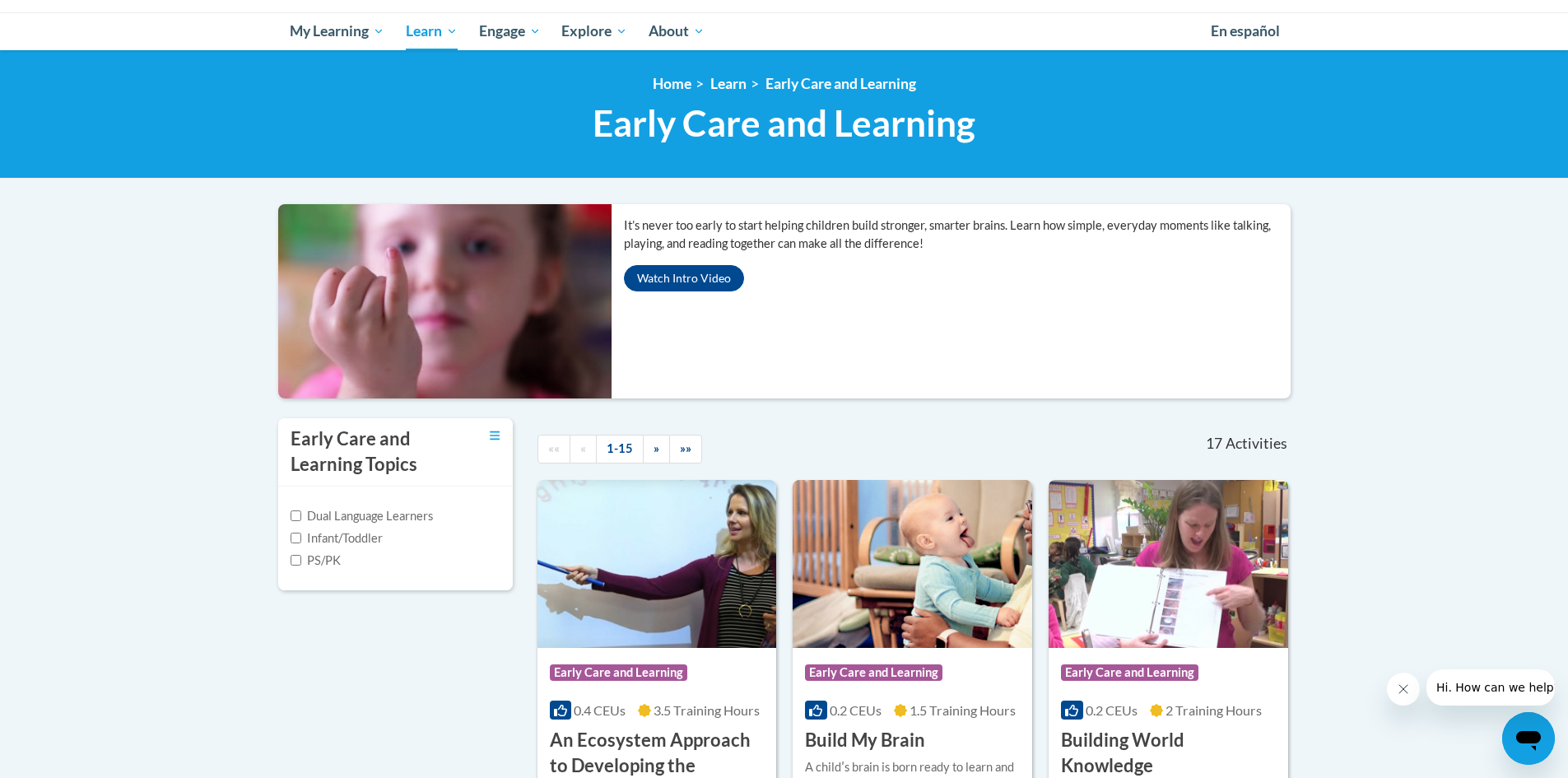
scroll to position [329, 0]
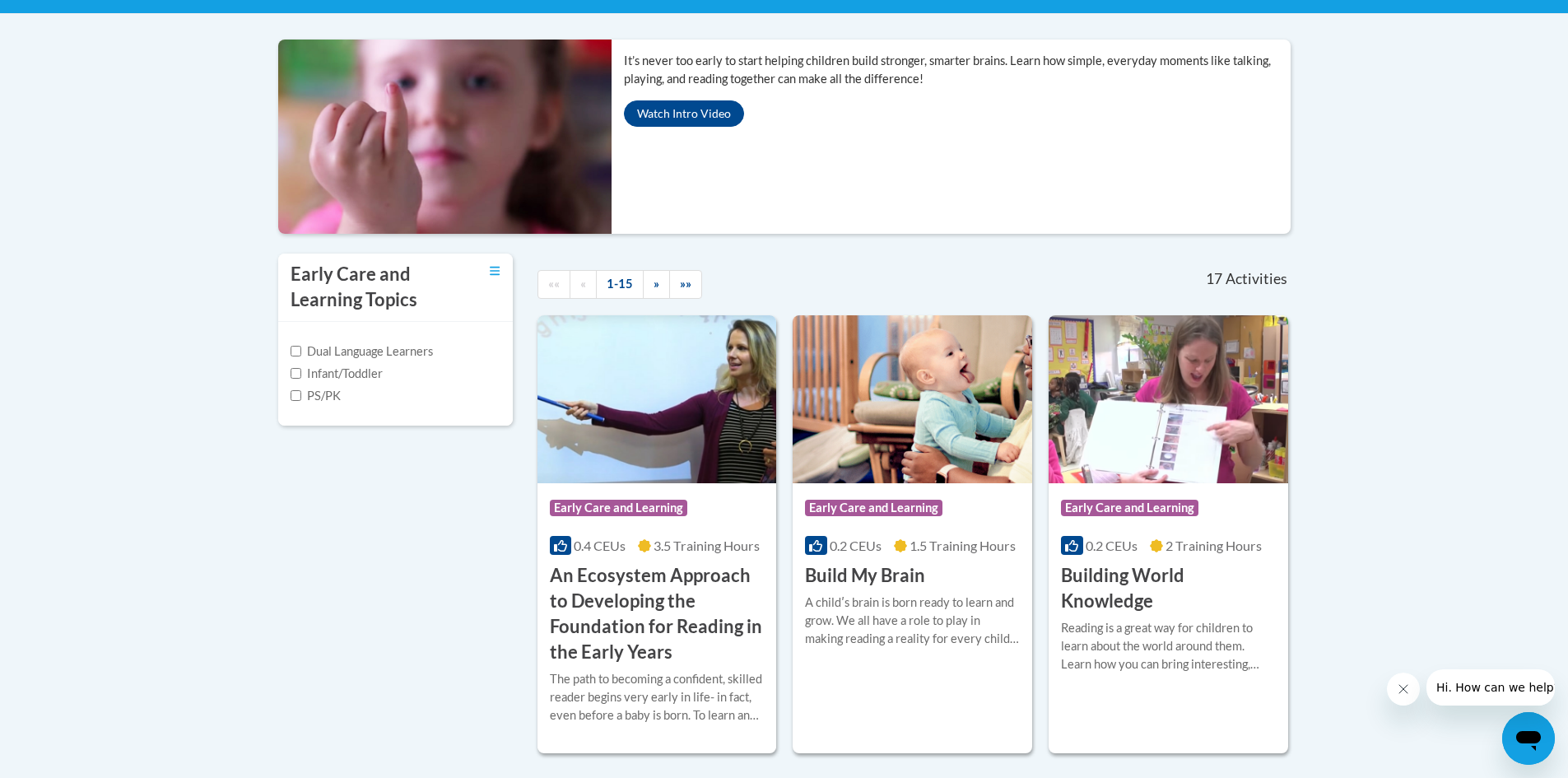
click at [310, 376] on label "Infant/Toddler" at bounding box center [336, 374] width 92 height 19
click at [301, 376] on input "Infant/Toddler" at bounding box center [297, 374] width 11 height 11
checkbox input "true"
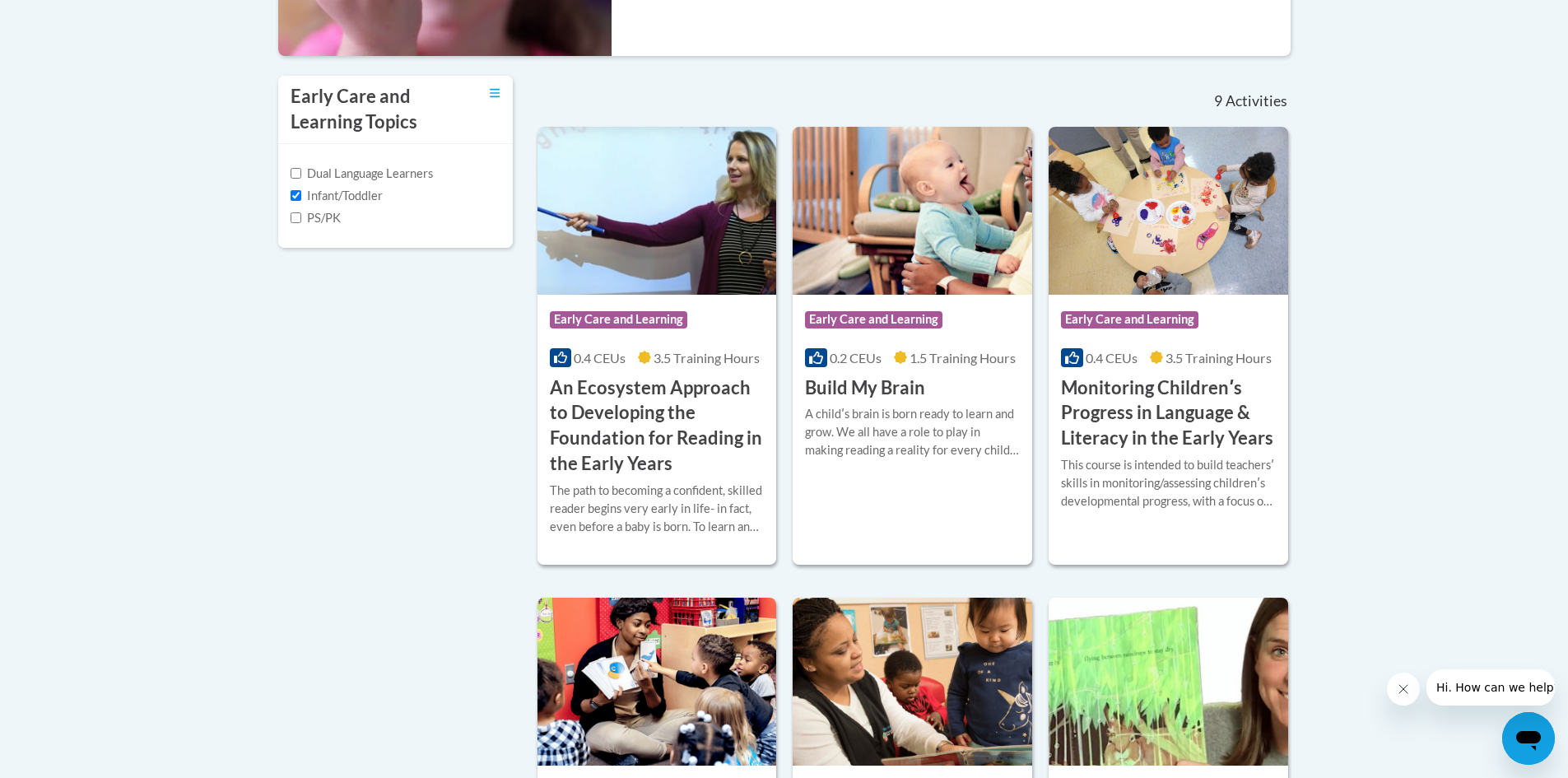
scroll to position [560, 0]
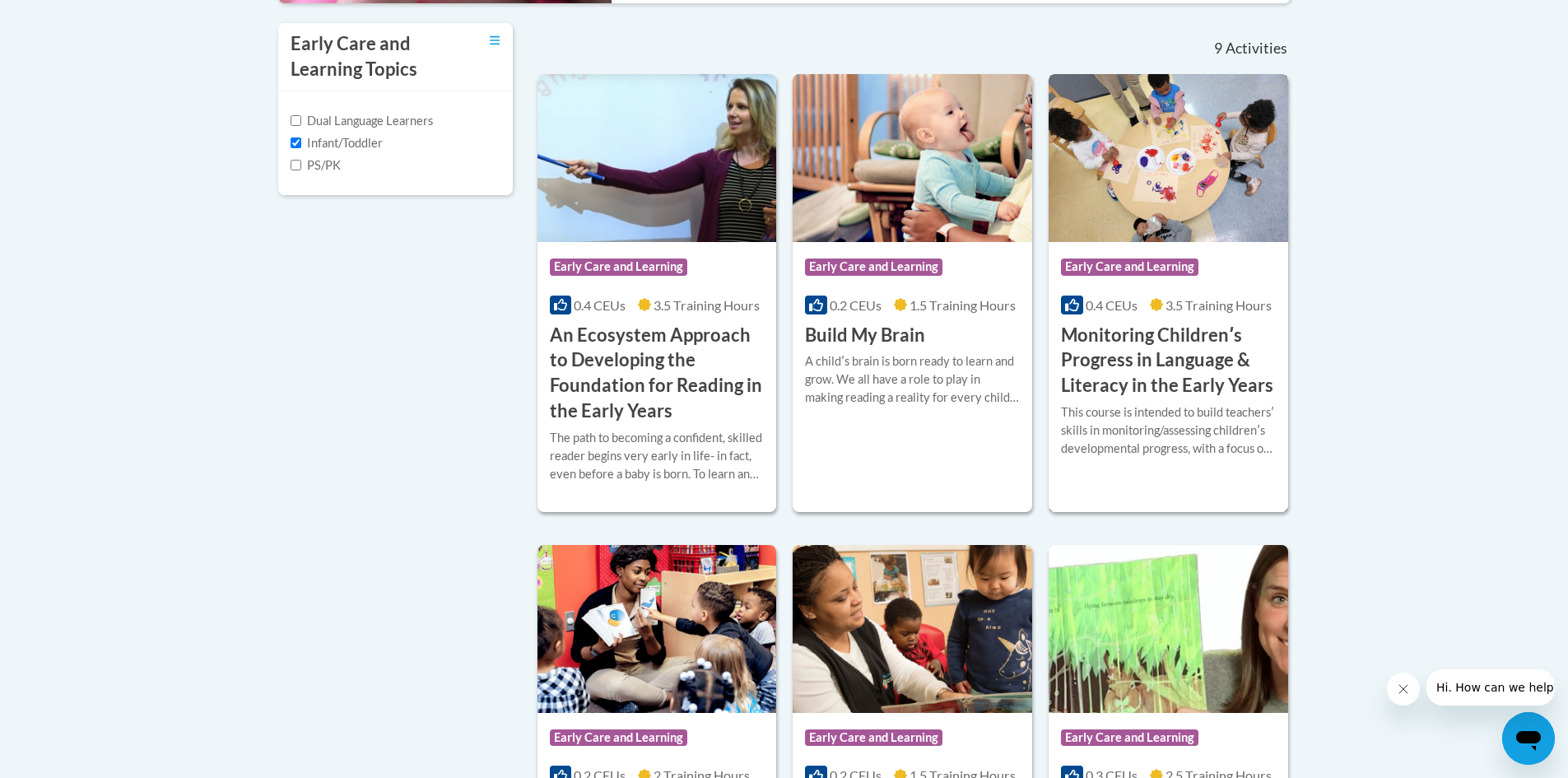
click at [1172, 338] on h3 "Monitoring Childrenʹs Progress in Language & Literacy in the Early Years" at bounding box center [1169, 361] width 215 height 76
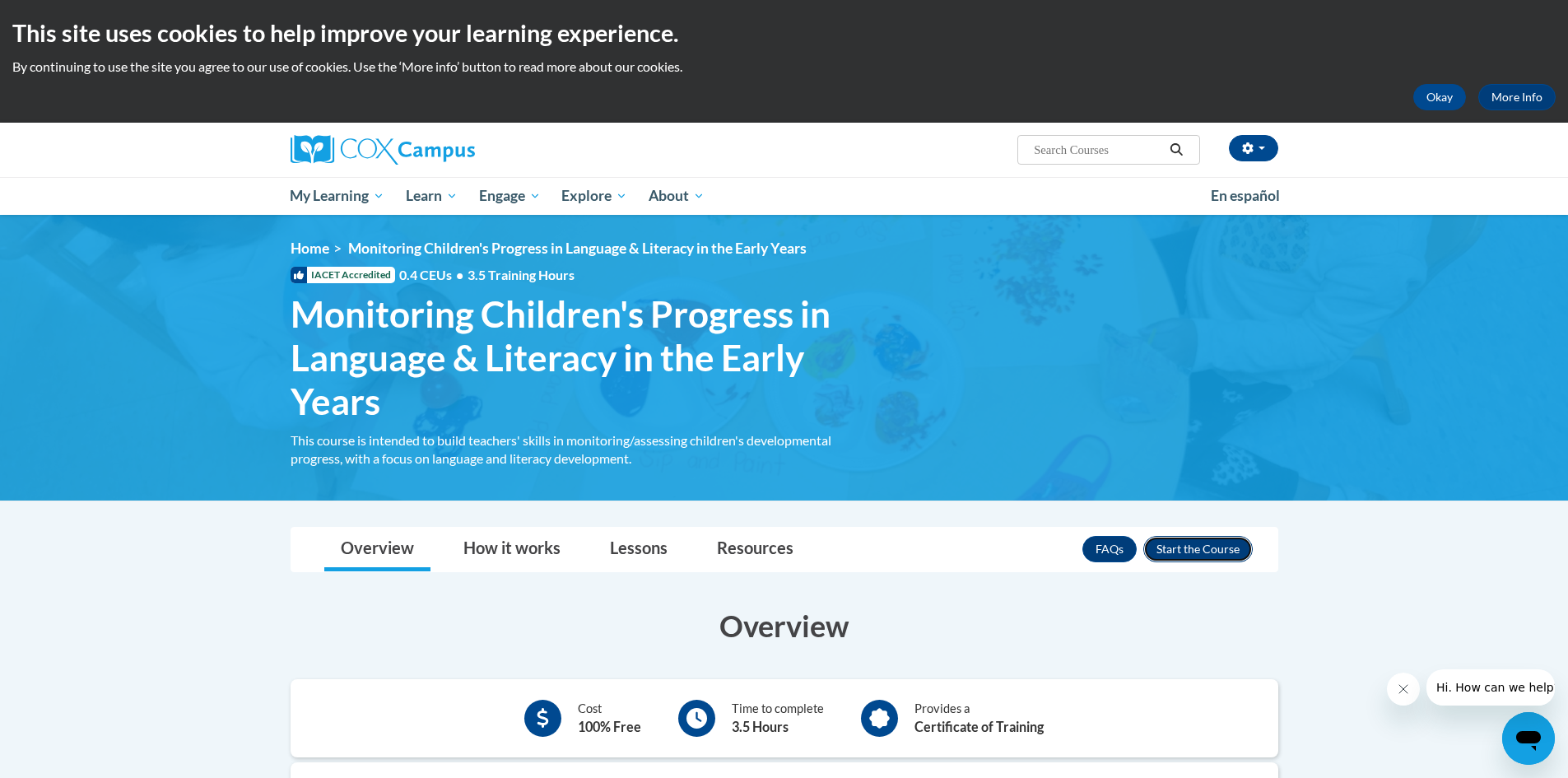
click at [1208, 547] on button "Enroll" at bounding box center [1198, 549] width 109 height 26
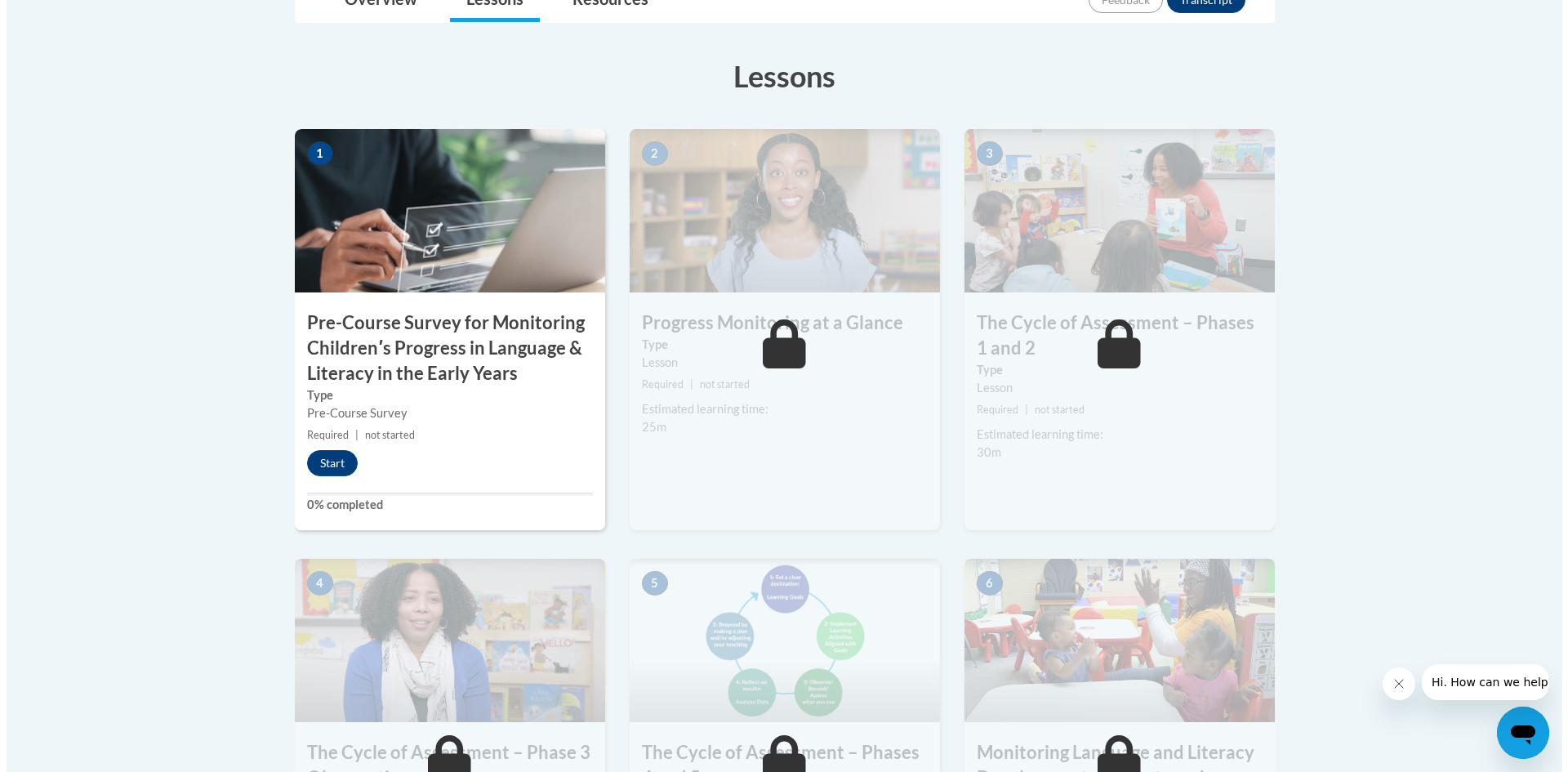
scroll to position [490, 0]
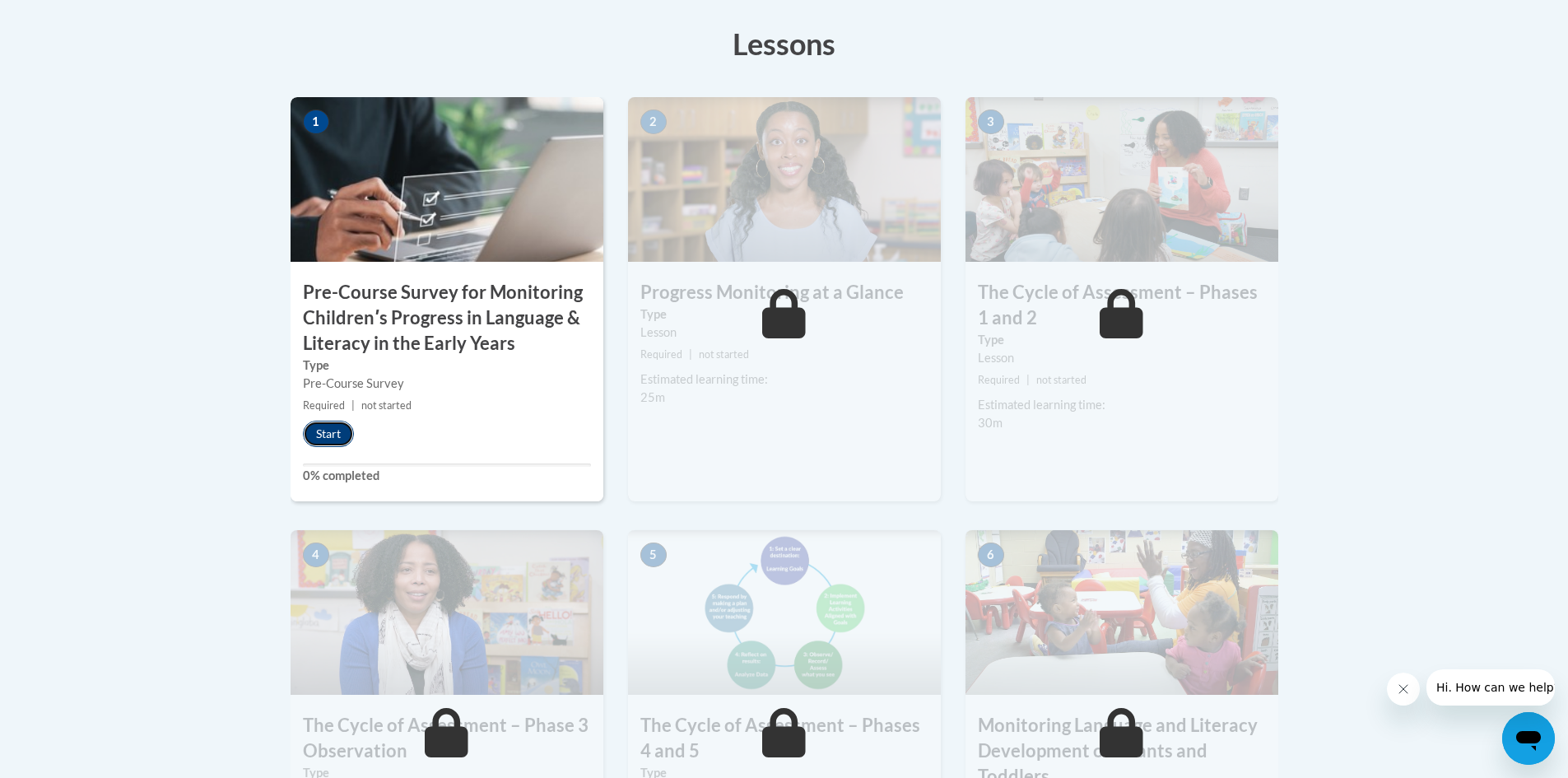
click at [328, 434] on button "Start" at bounding box center [328, 434] width 51 height 26
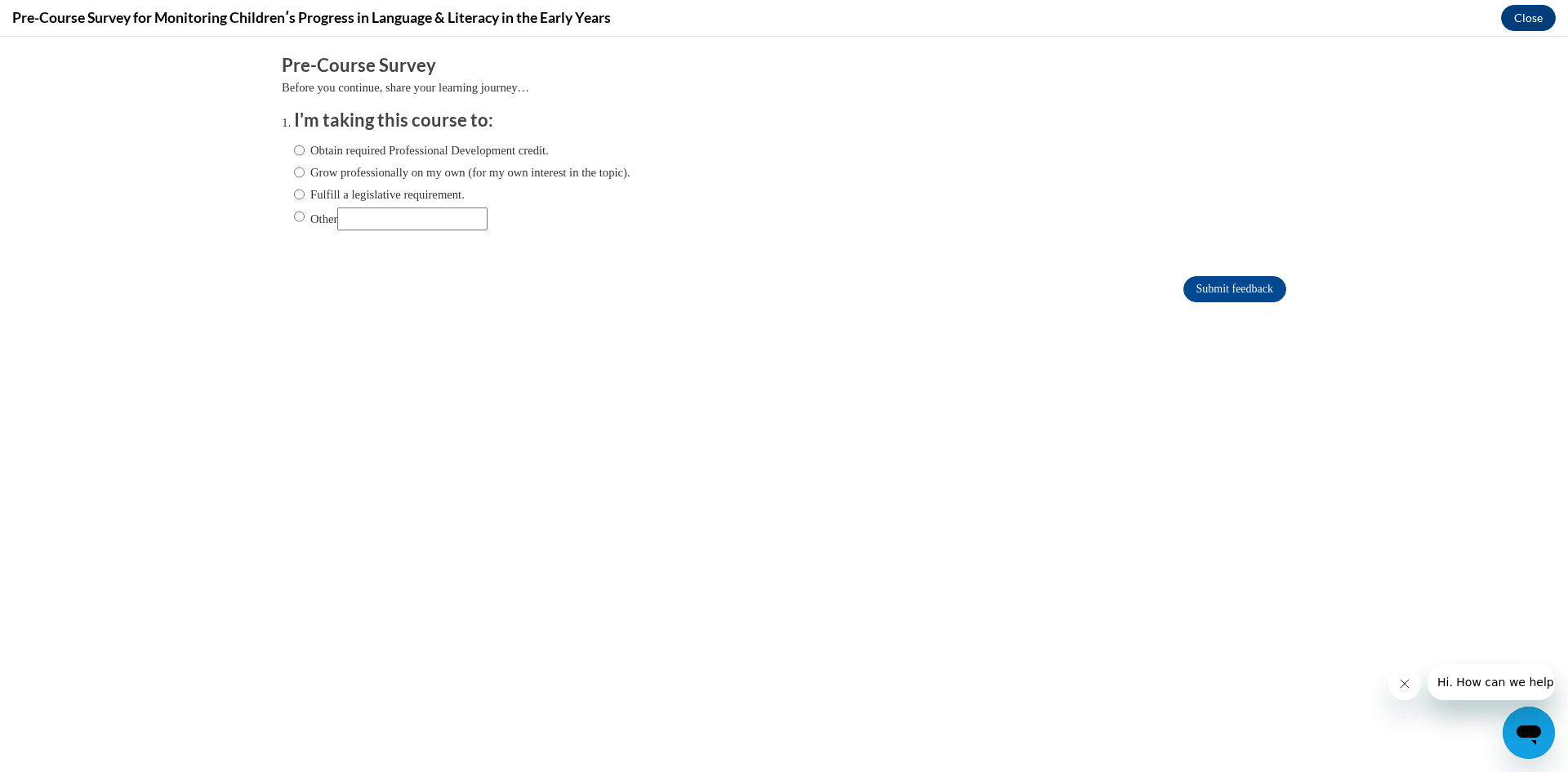
scroll to position [0, 0]
click at [398, 156] on label "Obtain required Professional Development credit." at bounding box center [421, 151] width 255 height 18
click at [304, 156] on input "Obtain required Professional Development credit." at bounding box center [300, 151] width 11 height 18
radio input "true"
click at [1241, 288] on input "Submit feedback" at bounding box center [1235, 289] width 103 height 26
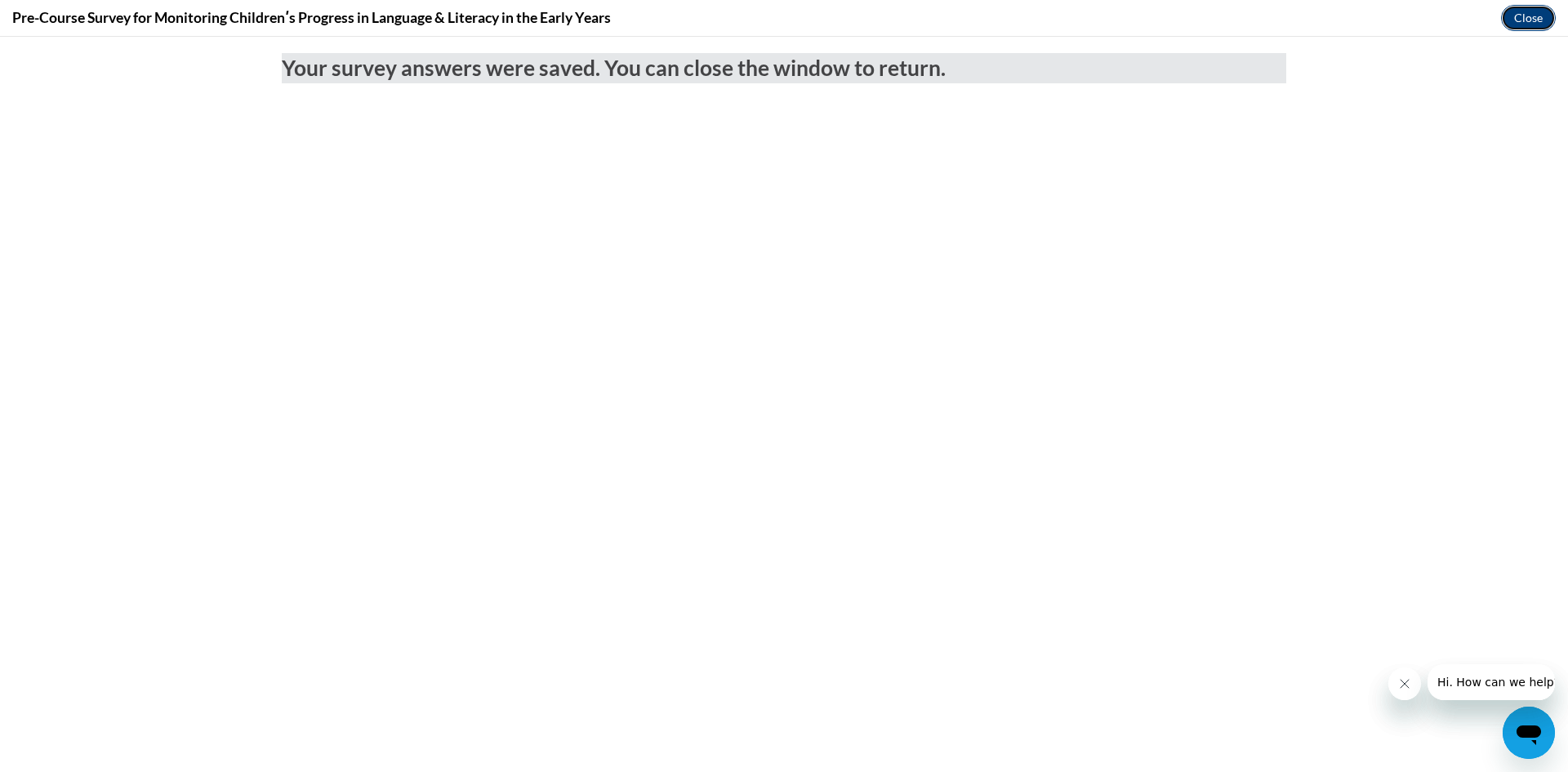
click at [1537, 17] on button "Close" at bounding box center [1529, 17] width 55 height 26
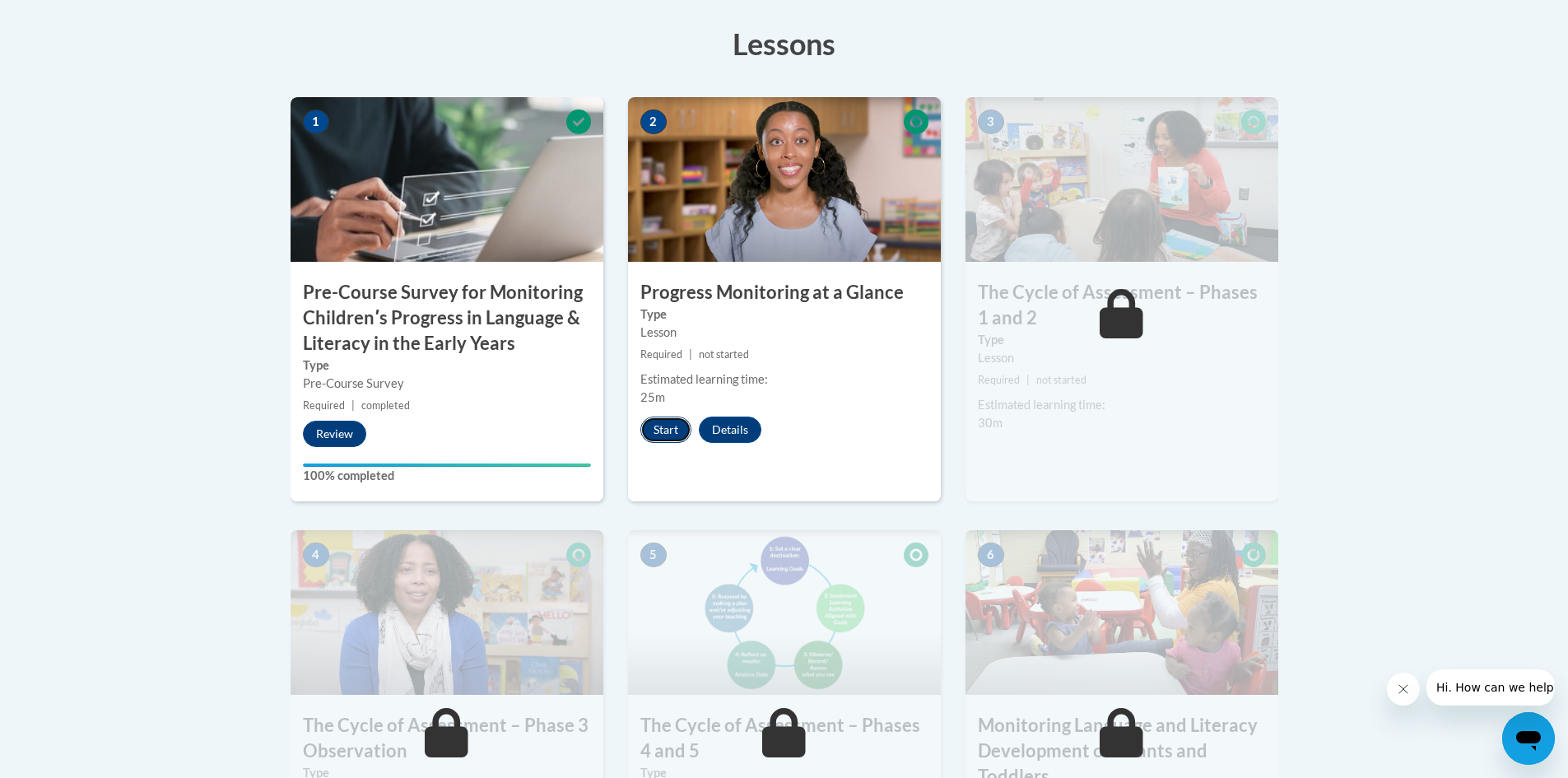
click at [656, 426] on button "Start" at bounding box center [665, 429] width 51 height 26
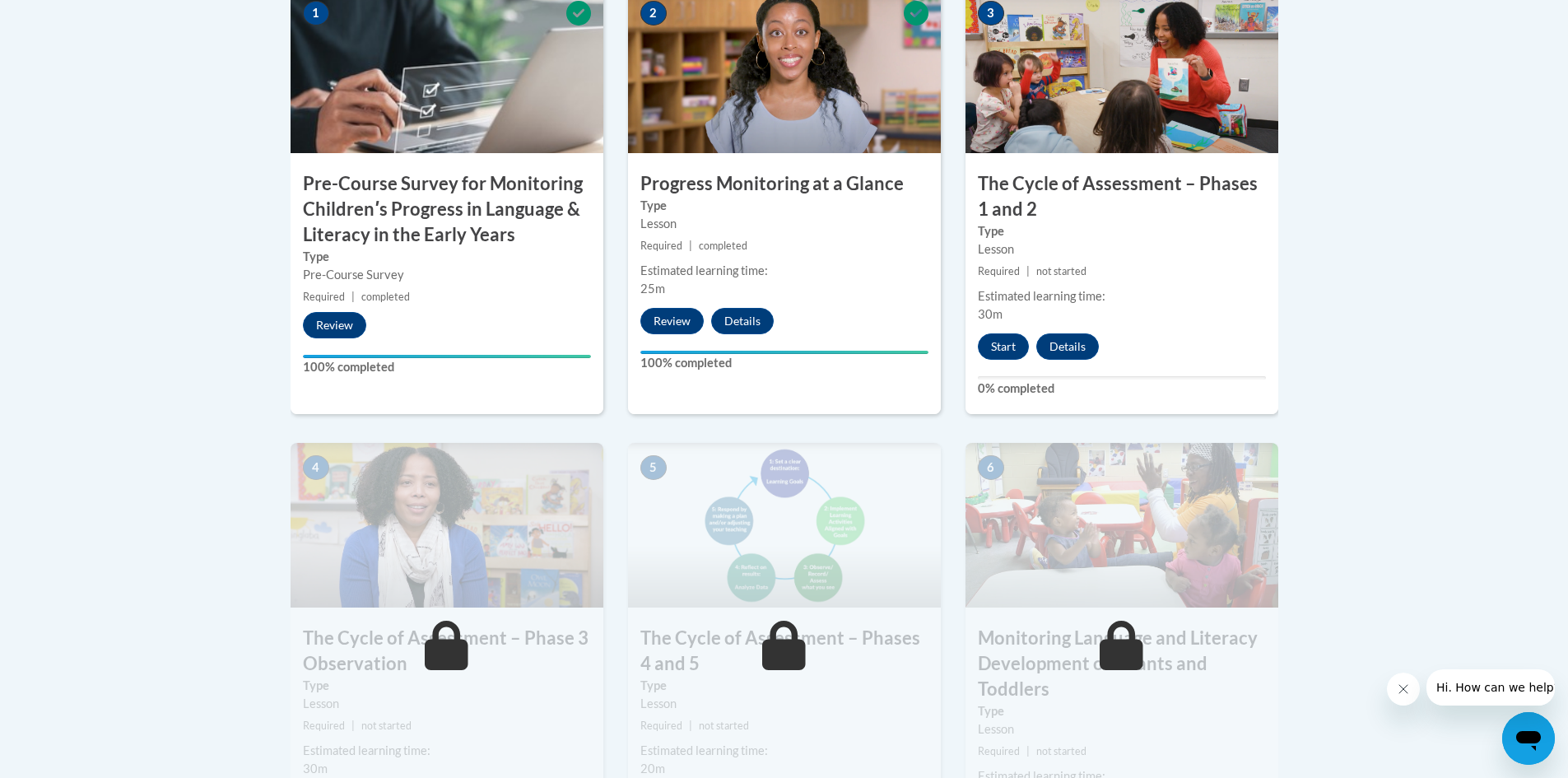
scroll to position [606, 0]
